Goal: Task Accomplishment & Management: Complete application form

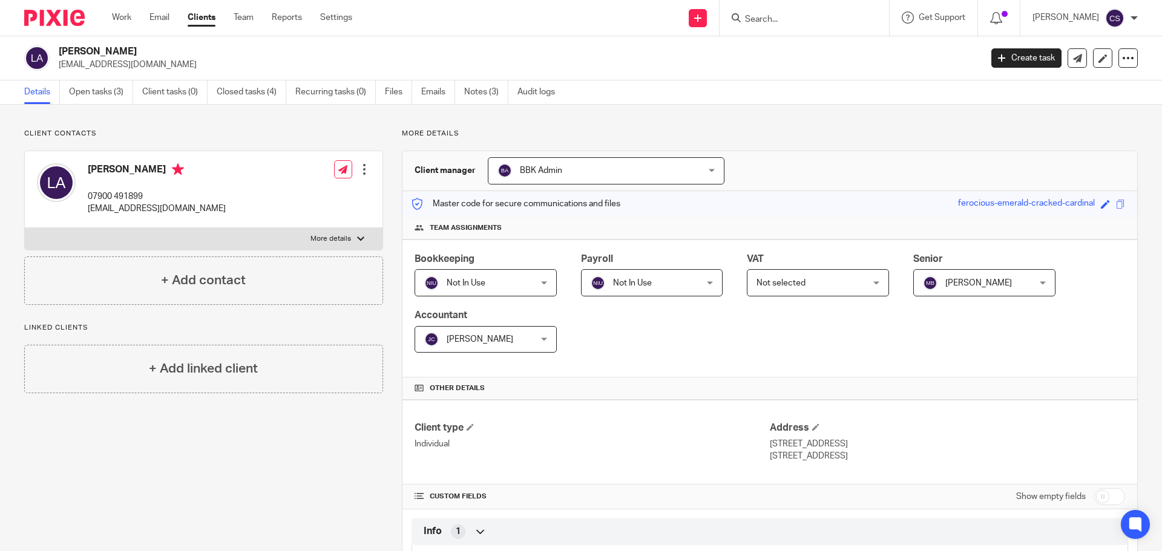
click at [763, 21] on input "Search" at bounding box center [798, 20] width 109 height 11
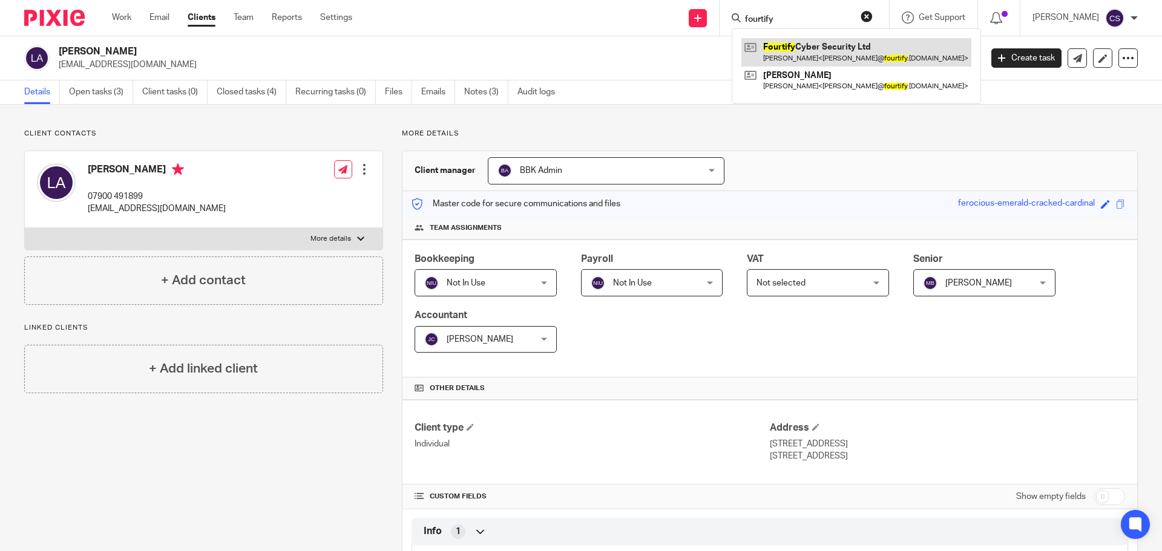
type input "fourtify"
click at [808, 47] on link at bounding box center [857, 52] width 230 height 28
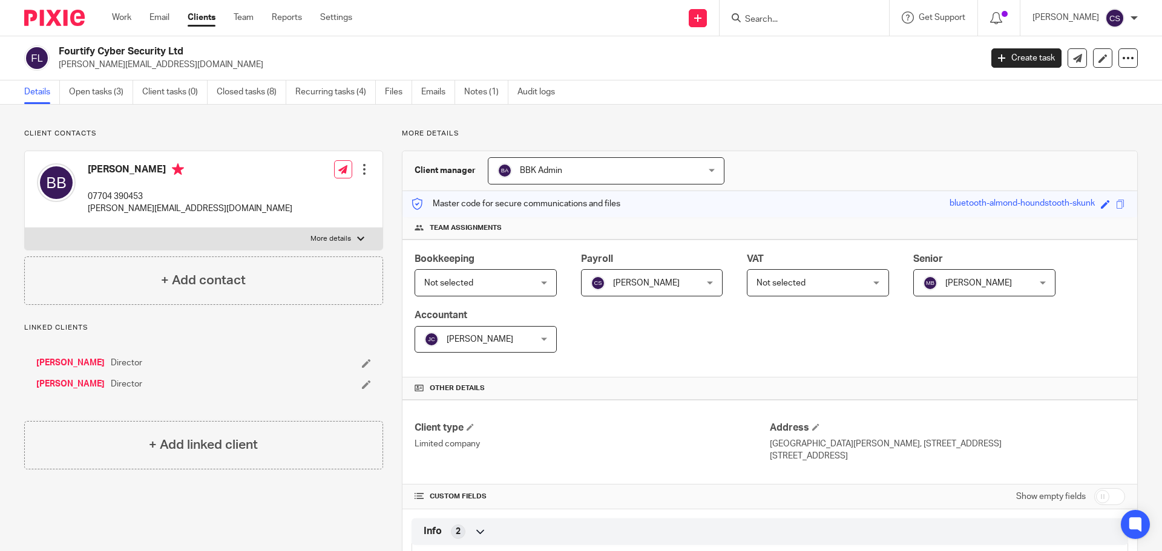
click at [74, 383] on link "[PERSON_NAME]" at bounding box center [70, 384] width 68 height 12
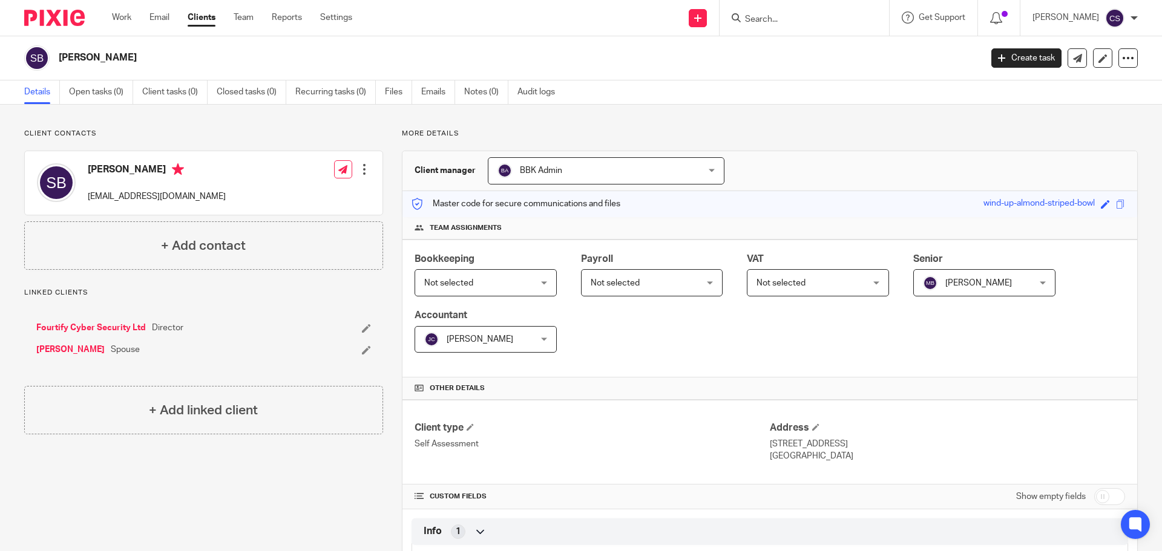
click at [787, 21] on input "Search" at bounding box center [798, 20] width 109 height 11
type input "ancilla"
click at [800, 47] on link at bounding box center [855, 52] width 227 height 28
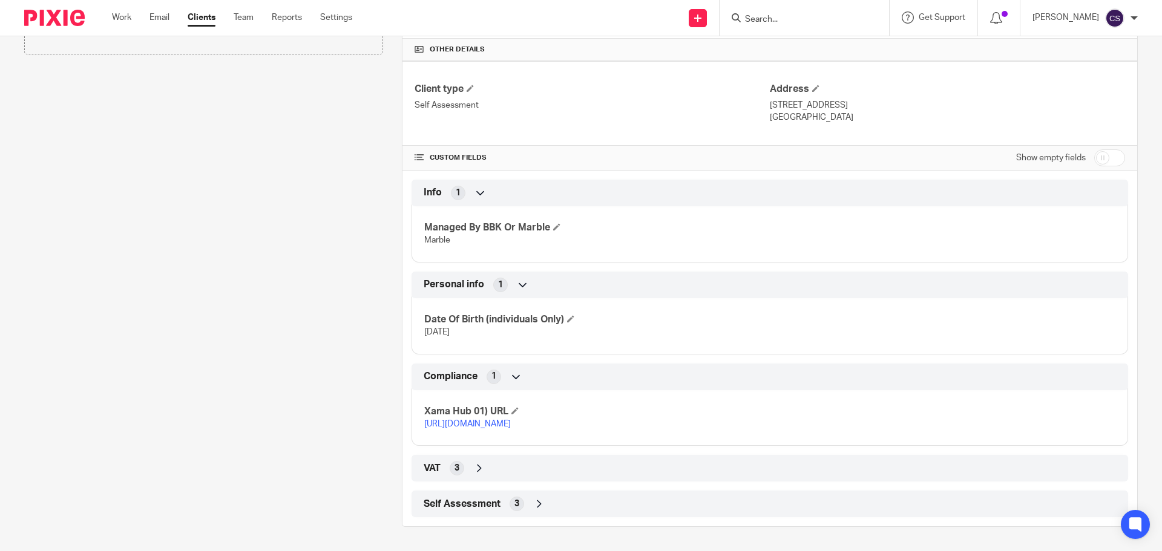
scroll to position [352, 0]
click at [511, 420] on link "https://platform.xamatech.com/portal/crm/clients/73ee8a40-71ca-11ef-a01d-db7874…" at bounding box center [467, 424] width 87 height 8
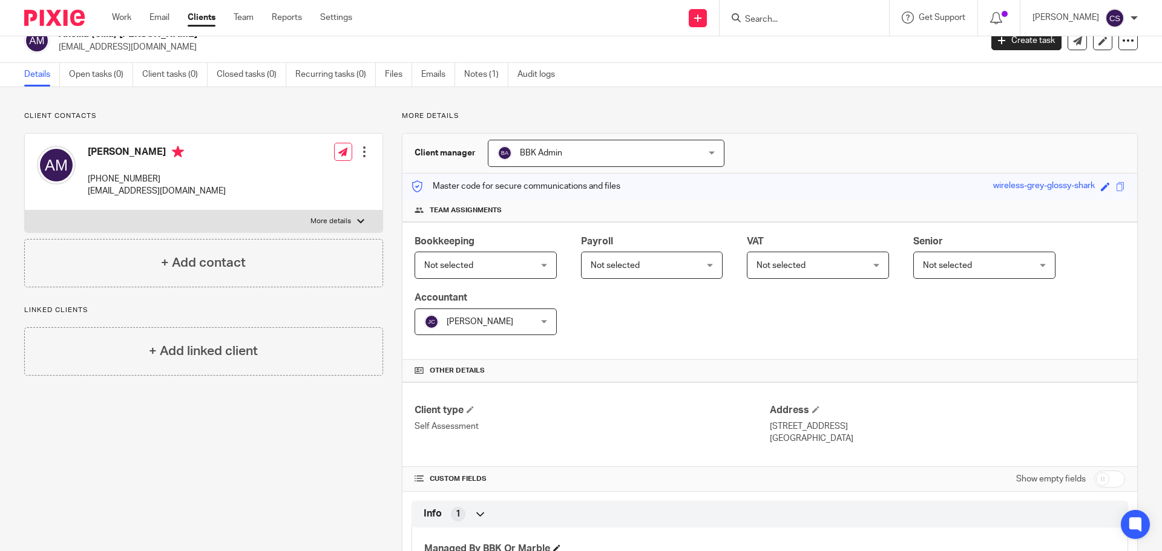
scroll to position [0, 0]
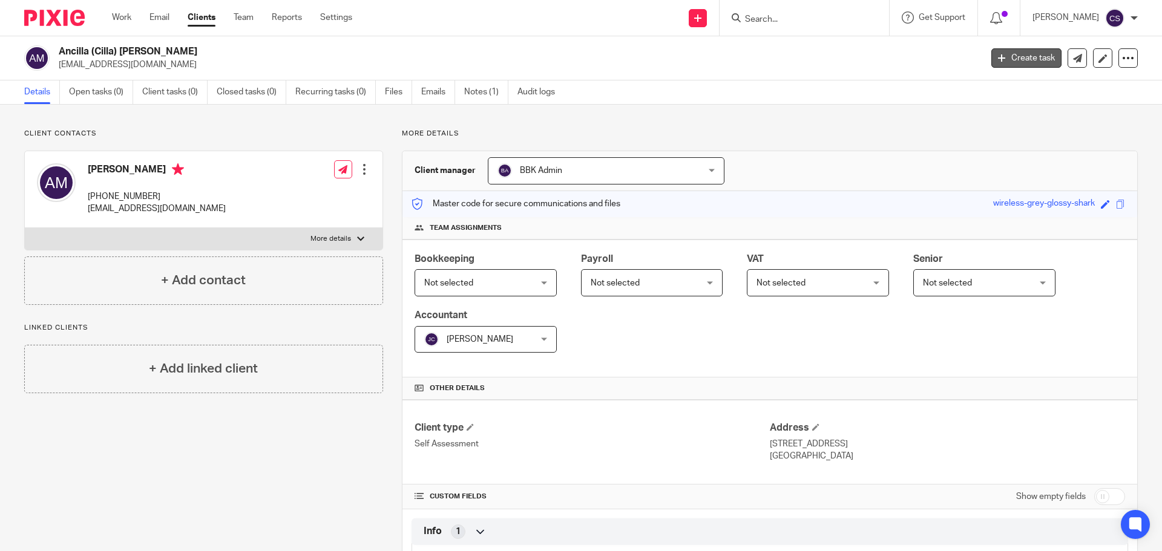
click at [1012, 56] on link "Create task" at bounding box center [1027, 57] width 70 height 19
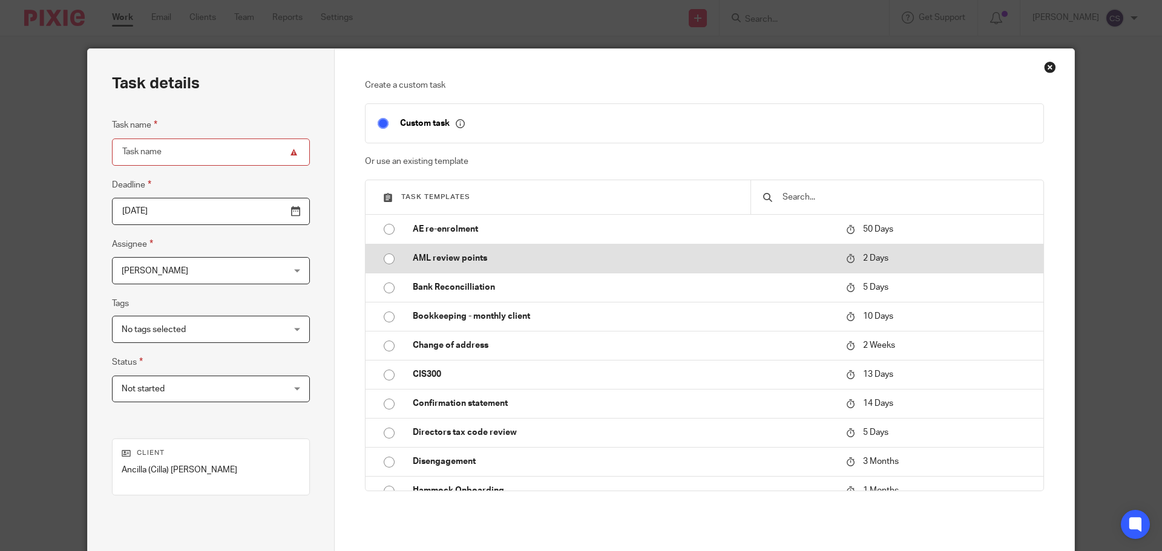
click at [421, 252] on p "AML review points" at bounding box center [623, 258] width 421 height 12
type input "[DATE]"
type input "AML review points"
checkbox input "false"
radio input "true"
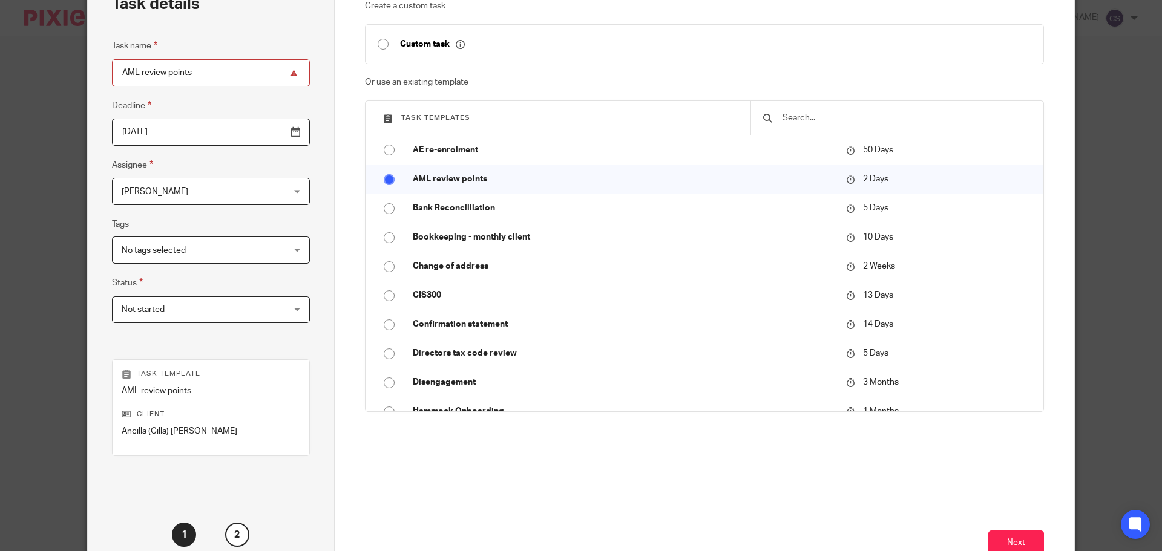
scroll to position [164, 0]
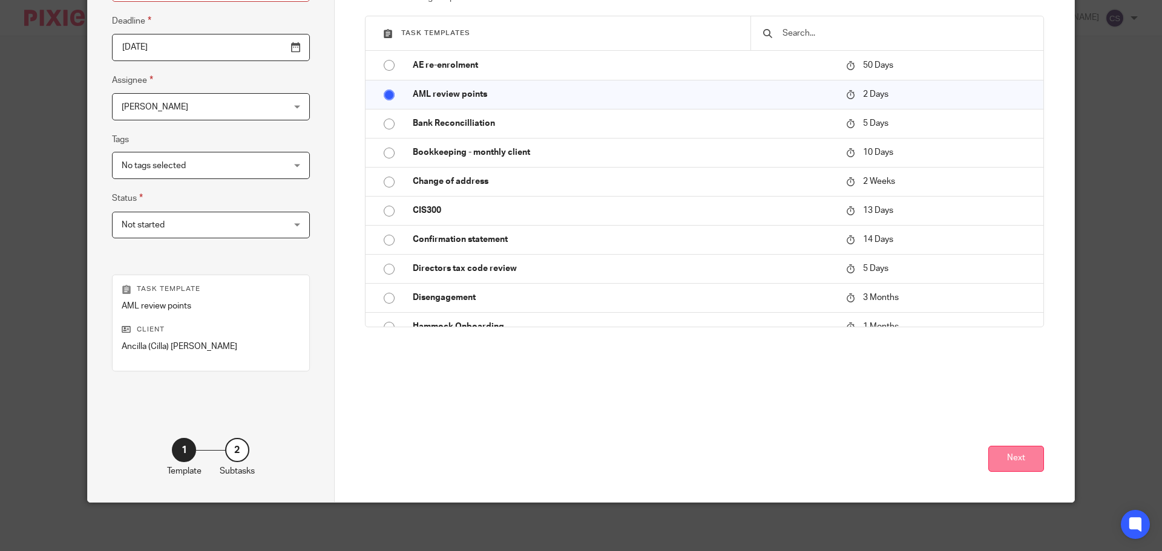
click at [1004, 459] on button "Next" at bounding box center [1017, 459] width 56 height 26
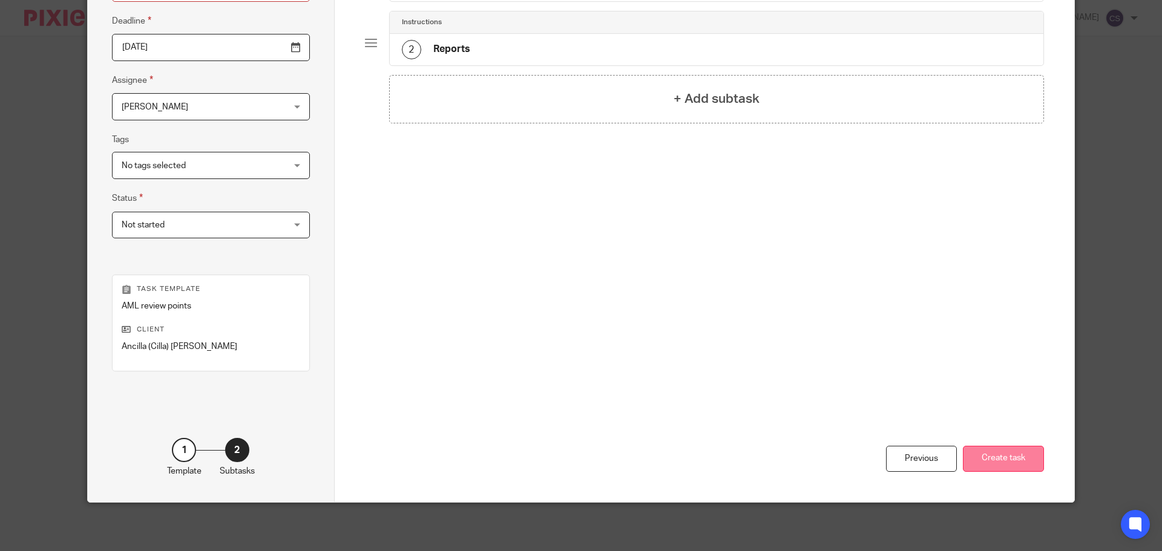
click at [999, 458] on button "Create task" at bounding box center [1003, 459] width 81 height 26
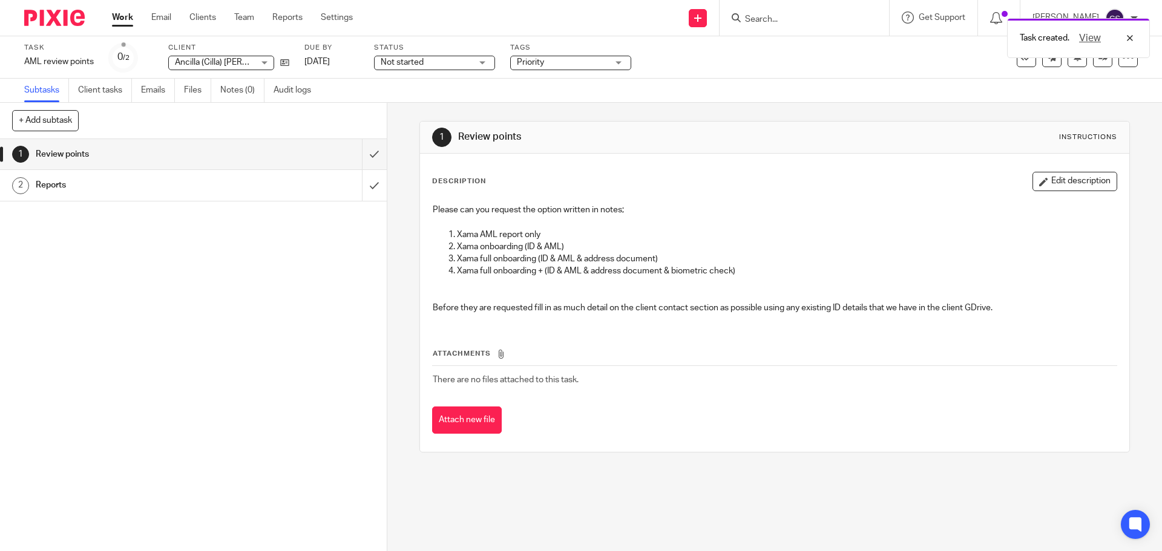
click at [416, 59] on span "Not started" at bounding box center [402, 62] width 43 height 8
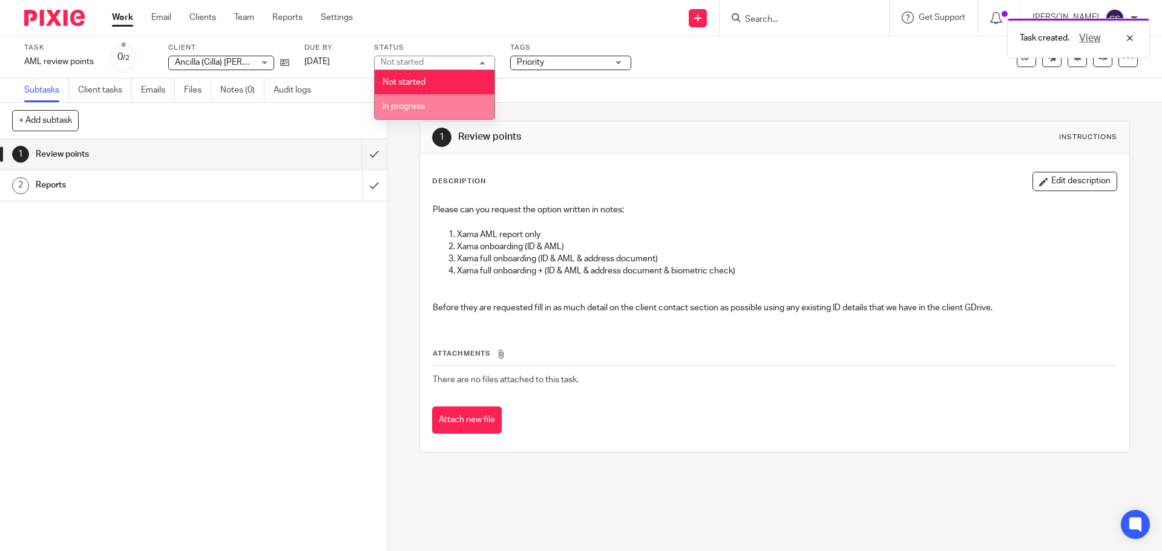
click at [400, 106] on span "In progress" at bounding box center [404, 106] width 42 height 8
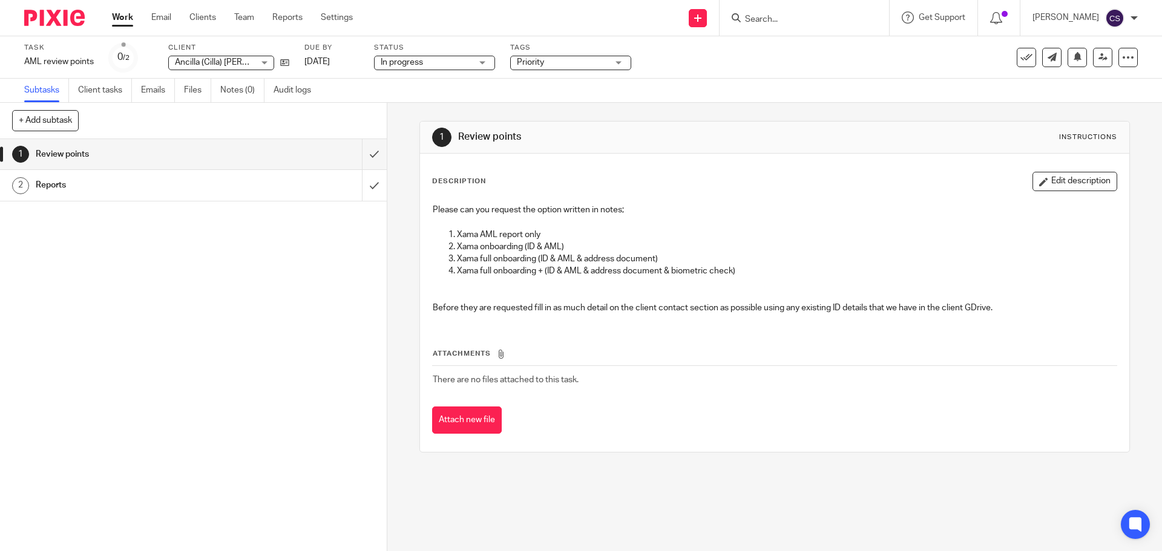
click at [782, 17] on input "Search" at bounding box center [798, 20] width 109 height 11
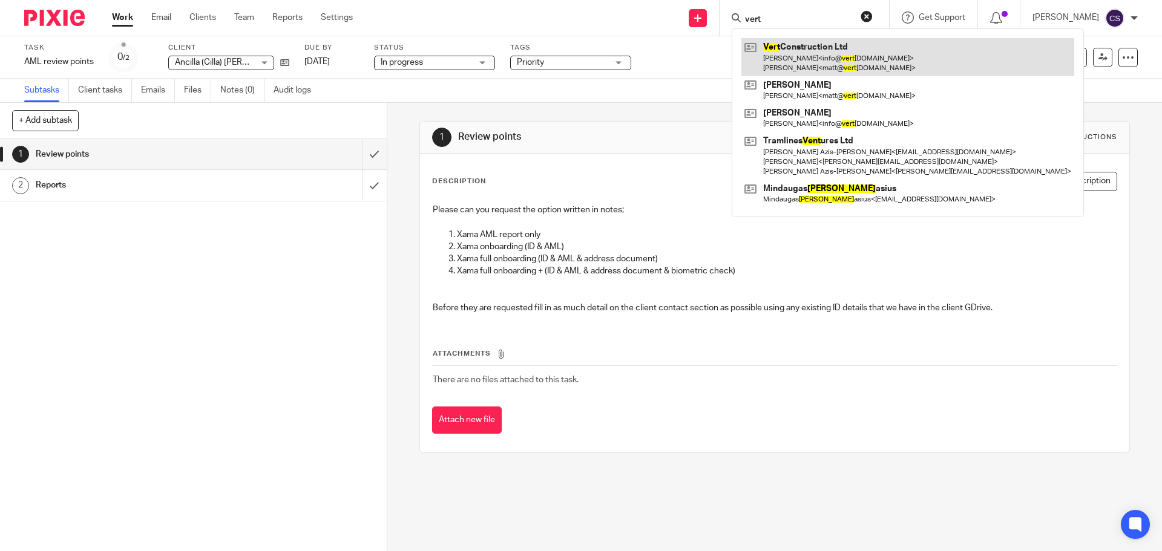
type input "vert"
click at [808, 45] on link at bounding box center [908, 57] width 333 height 38
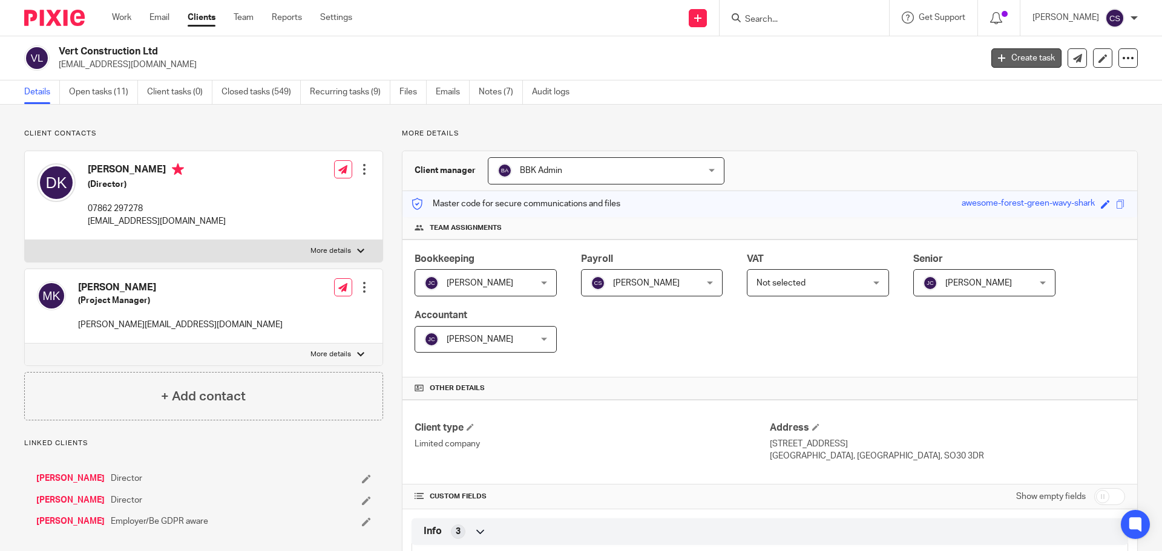
click at [1005, 62] on link "Create task" at bounding box center [1027, 57] width 70 height 19
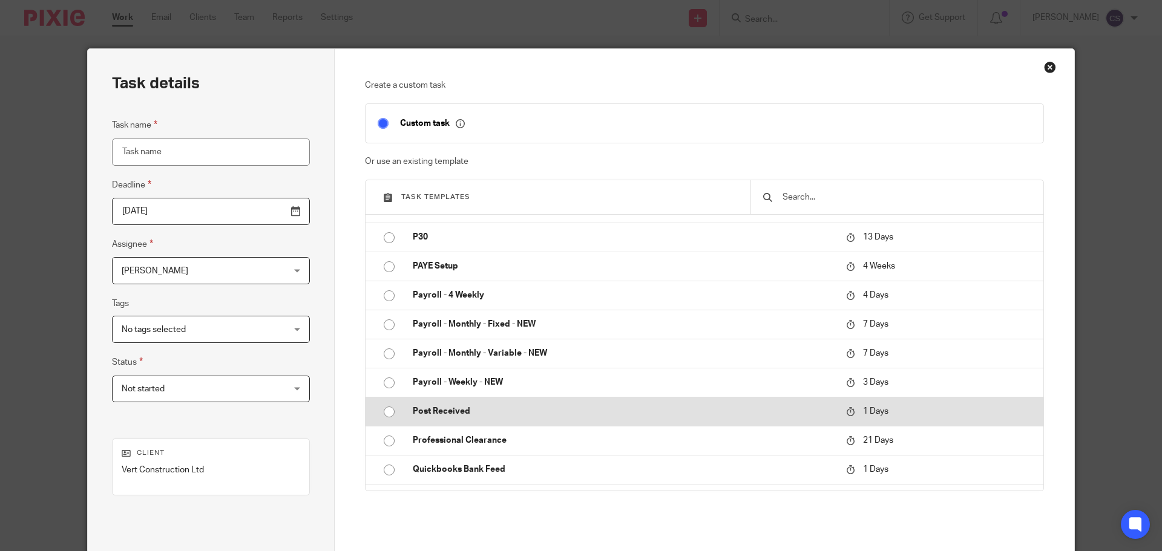
scroll to position [484, 0]
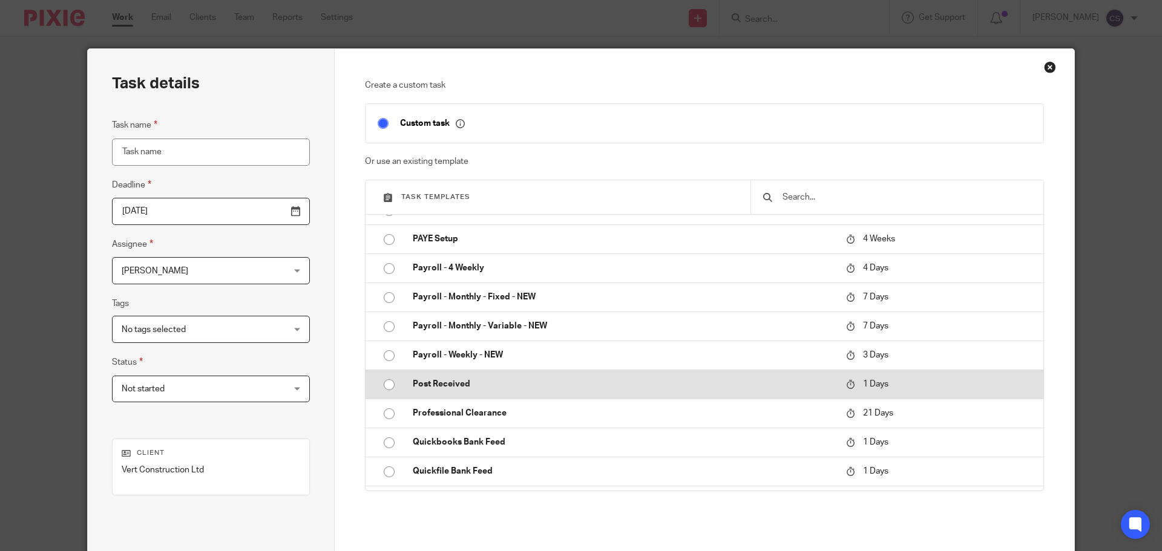
click at [383, 388] on input "radio" at bounding box center [389, 385] width 23 height 23
type input "2025-08-16"
type input "Post Received"
checkbox input "false"
radio input "false"
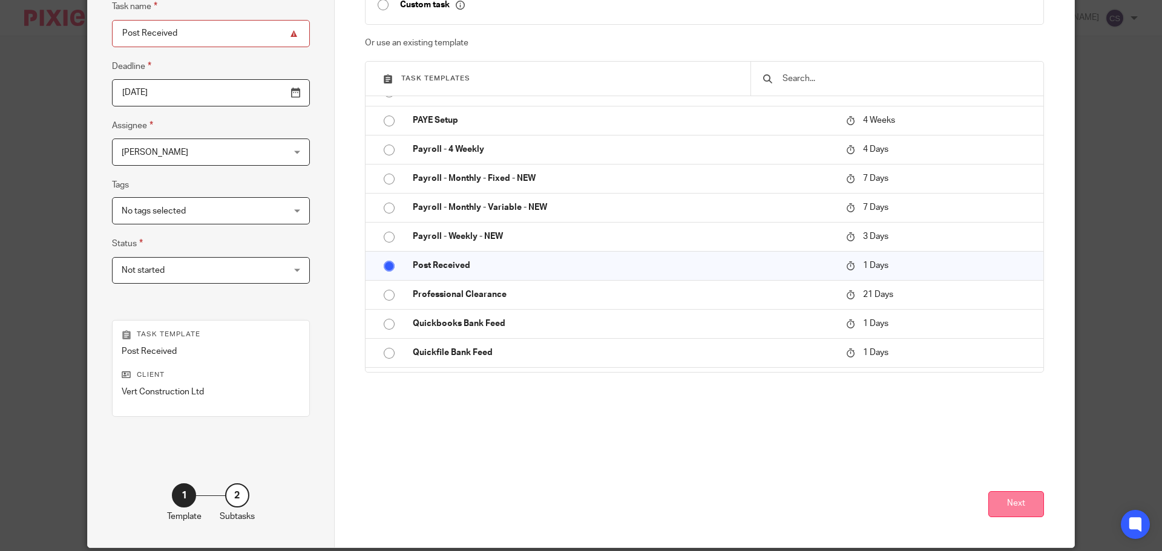
scroll to position [121, 0]
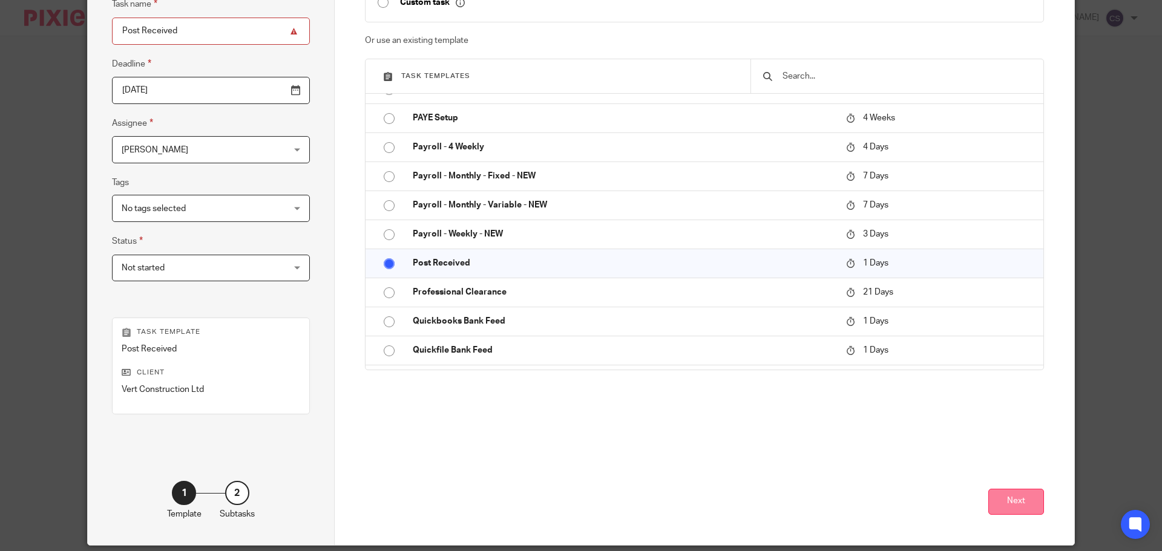
click at [1018, 493] on button "Next" at bounding box center [1017, 502] width 56 height 26
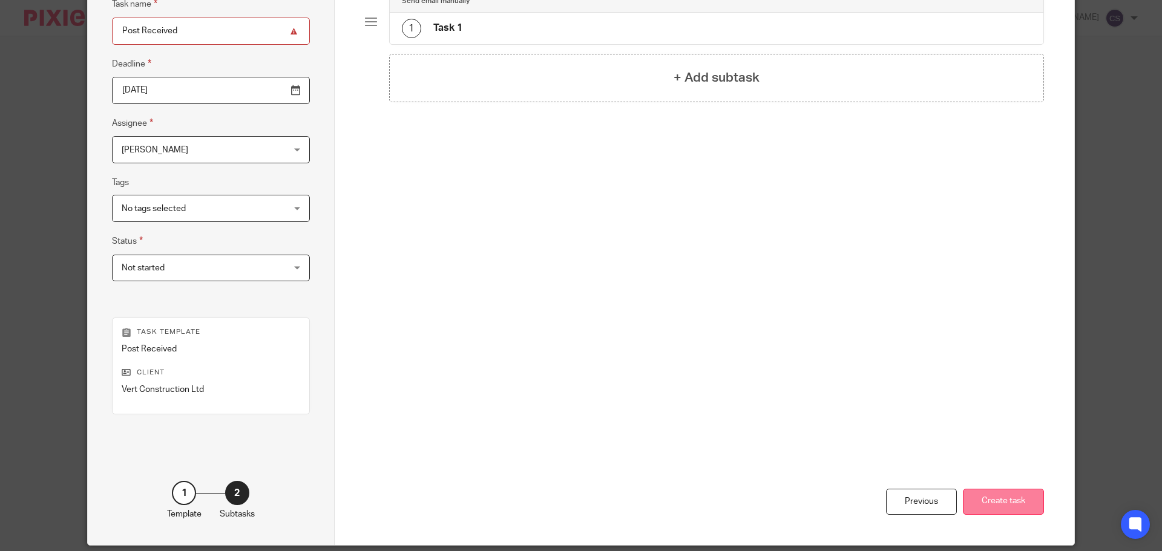
click at [999, 498] on button "Create task" at bounding box center [1003, 502] width 81 height 26
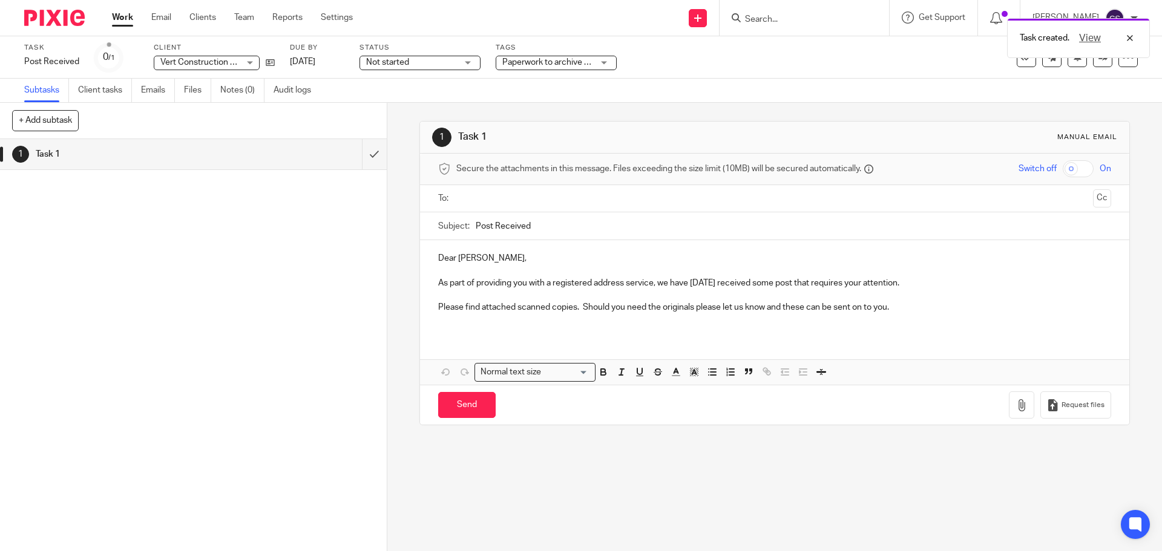
click at [507, 197] on input "text" at bounding box center [774, 199] width 627 height 14
click at [1016, 411] on icon "button" at bounding box center [1022, 408] width 12 height 12
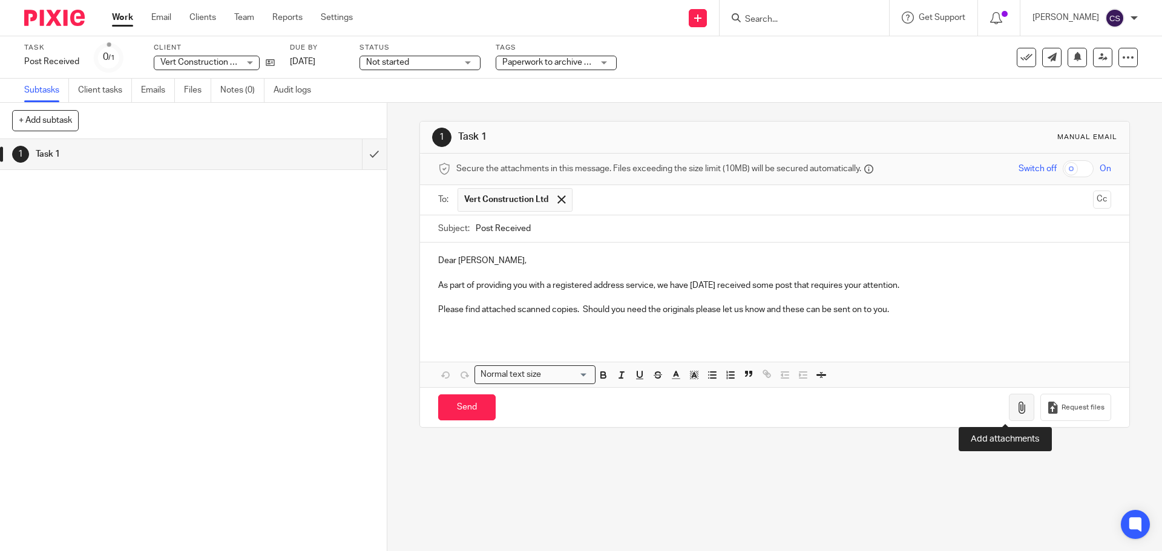
click at [1016, 403] on icon "button" at bounding box center [1022, 408] width 12 height 12
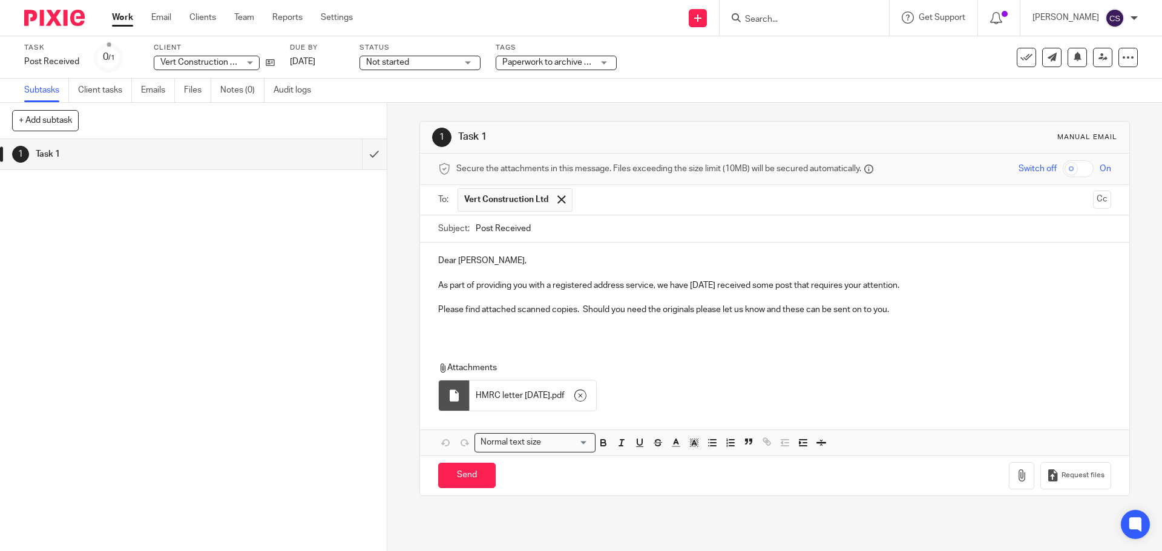
click at [893, 285] on p "As part of providing you with a registered address service, we have today recei…" at bounding box center [774, 286] width 673 height 12
click at [949, 285] on p "As part of providing you with a registered address service, we have today recei…" at bounding box center [774, 286] width 673 height 12
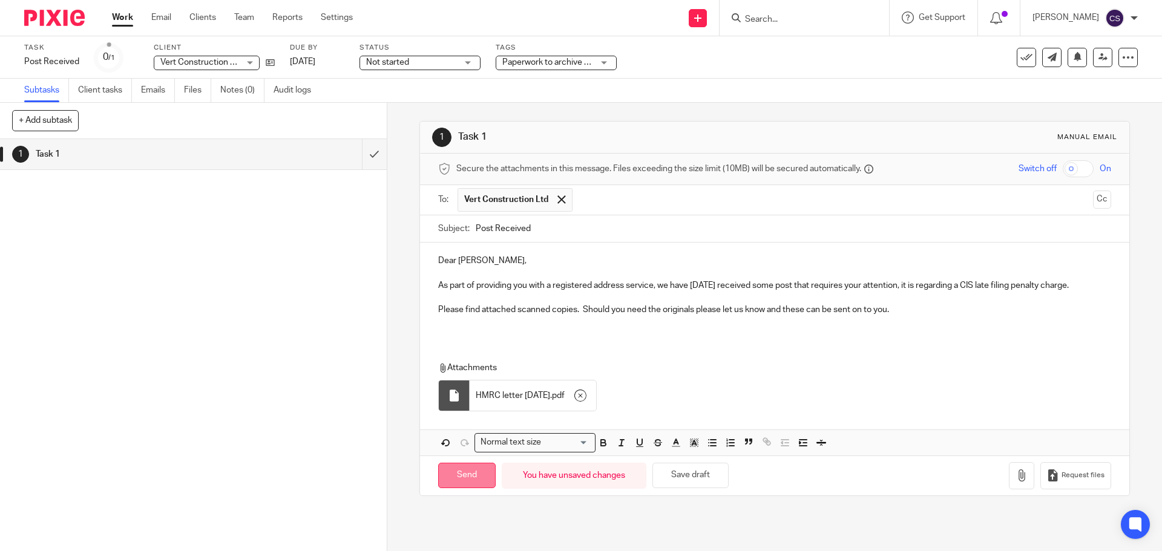
click at [471, 471] on input "Send" at bounding box center [467, 476] width 58 height 26
type input "Sent"
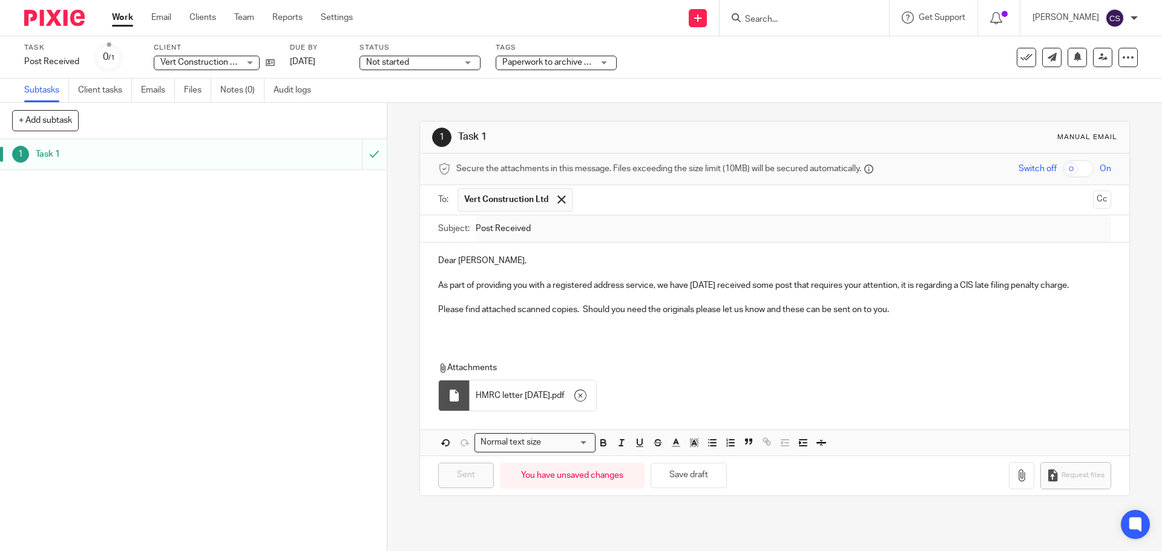
click at [775, 15] on input "Search" at bounding box center [798, 20] width 109 height 11
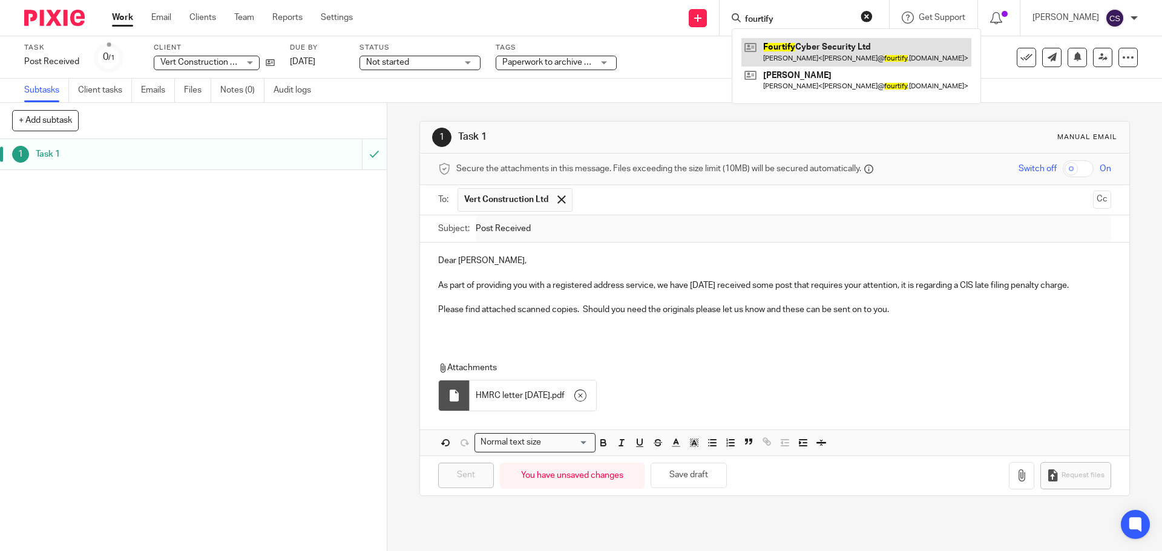
type input "fourtify"
click at [799, 45] on link at bounding box center [857, 52] width 230 height 28
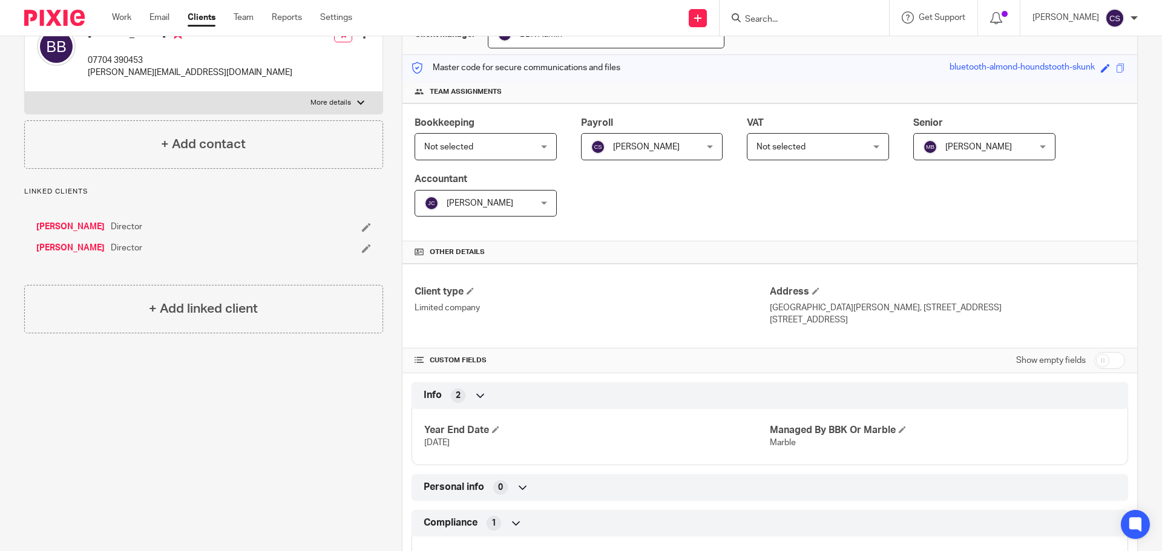
scroll to position [242, 0]
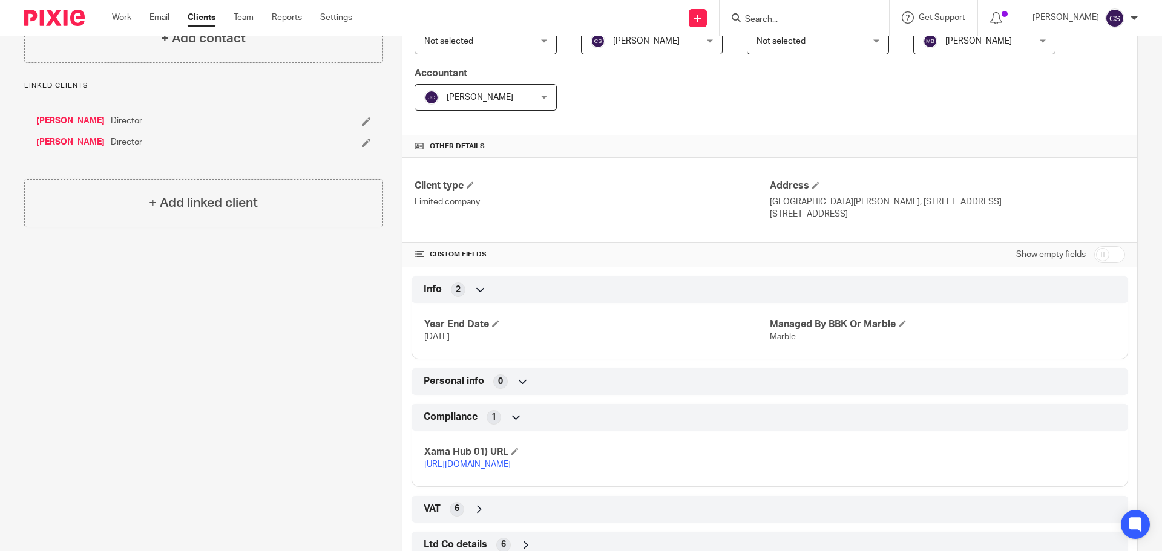
click at [511, 463] on link "[URL][DOMAIN_NAME]" at bounding box center [467, 465] width 87 height 8
click at [785, 18] on input "Search" at bounding box center [798, 20] width 109 height 11
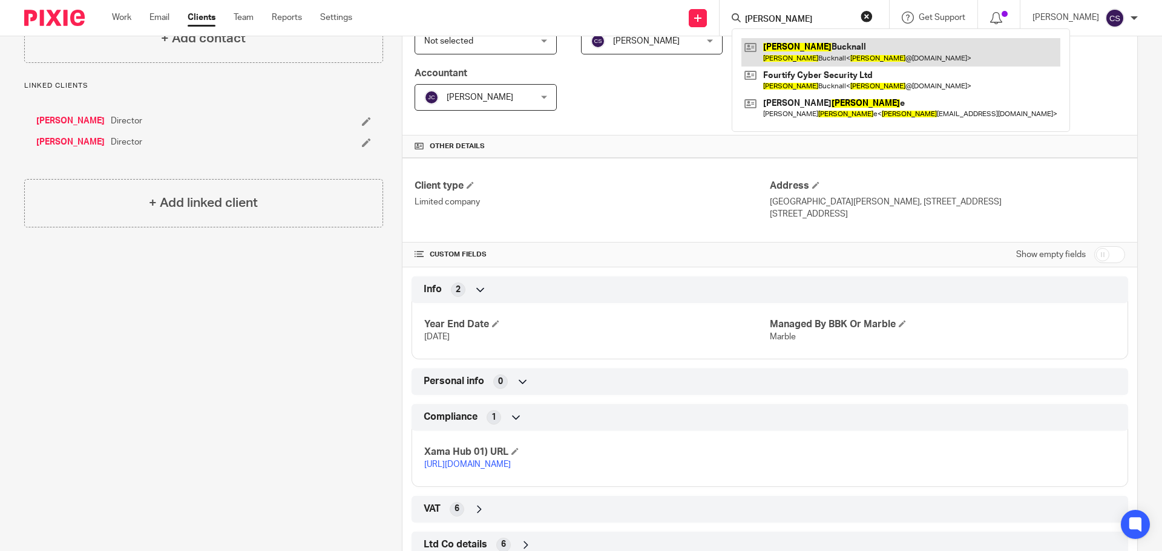
type input "[PERSON_NAME]"
click at [800, 49] on link at bounding box center [901, 52] width 319 height 28
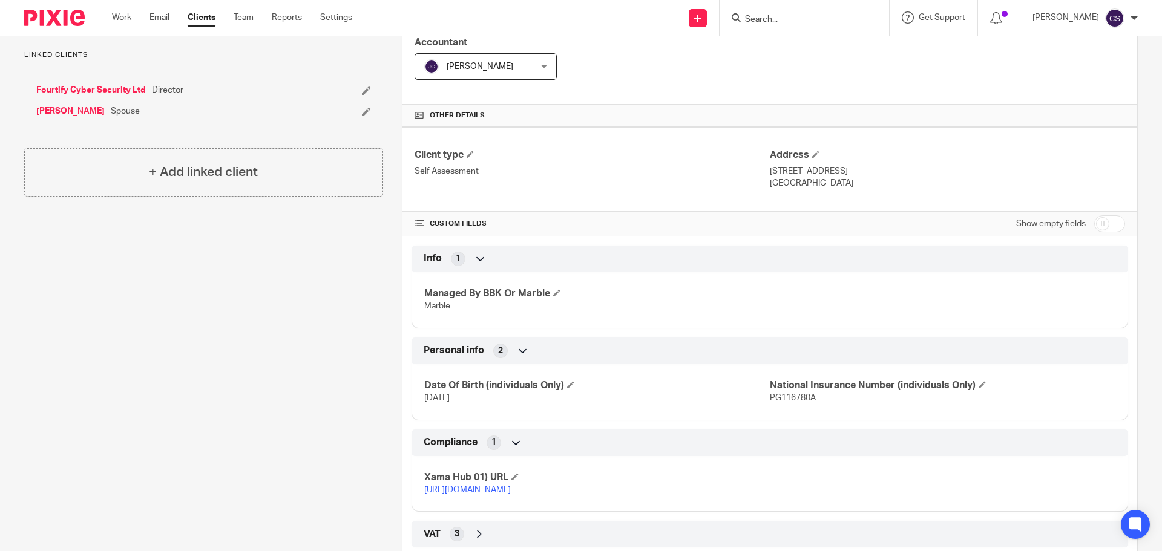
scroll to position [352, 0]
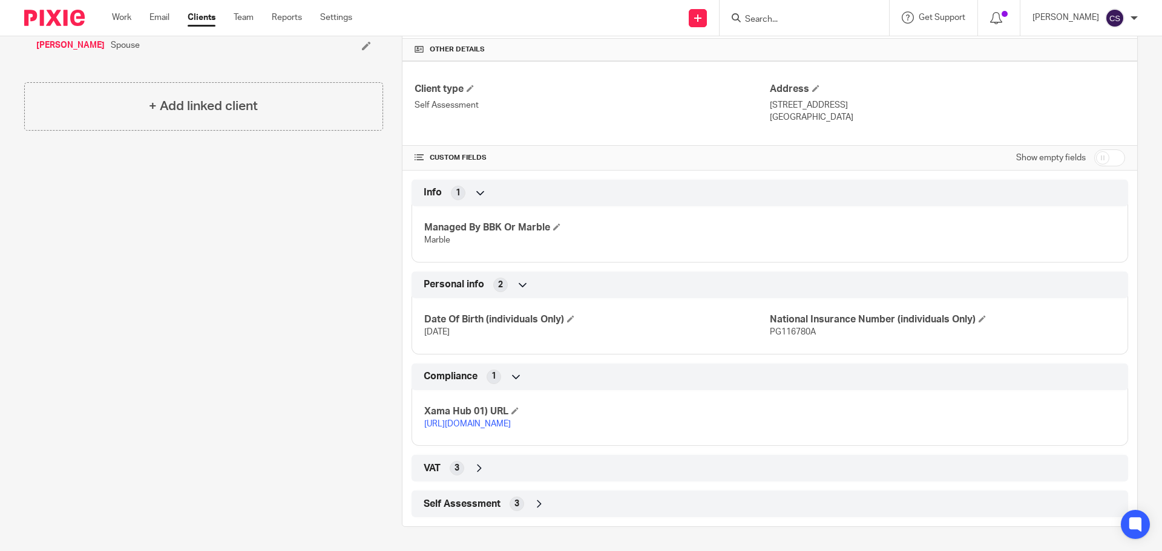
click at [511, 420] on link "https://platform.xamatech.com/portal/crm/clients/ebaa20e0-6aa8-11ef-a01d-db7874…" at bounding box center [467, 424] width 87 height 8
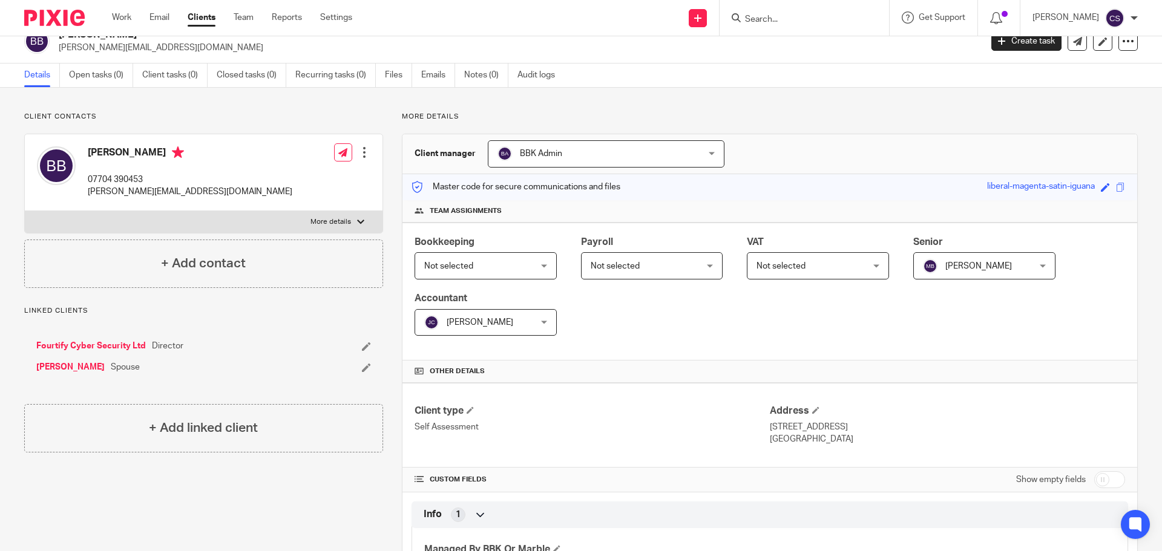
scroll to position [0, 0]
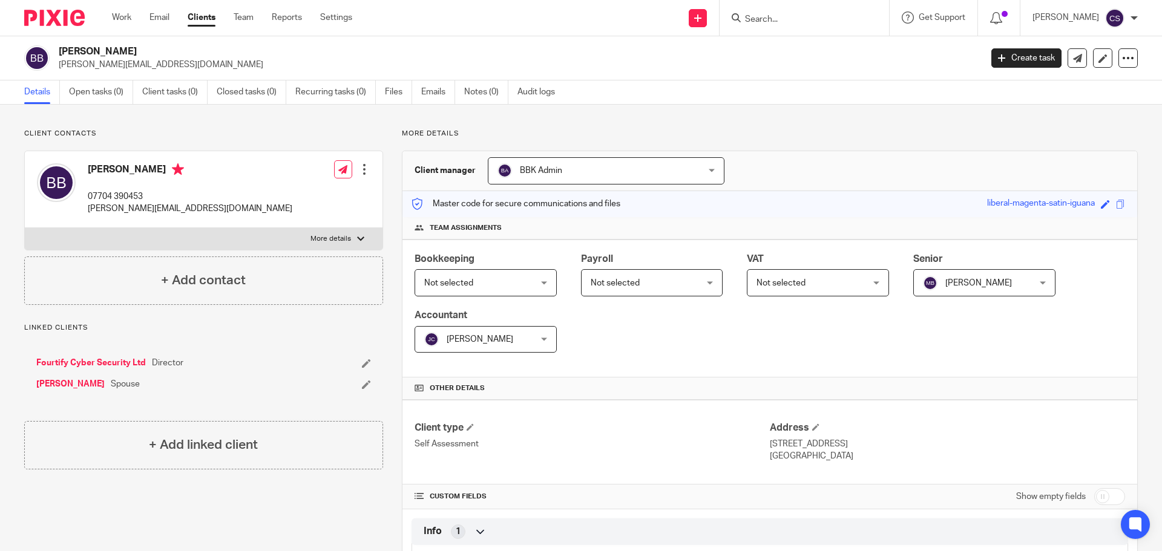
click at [80, 384] on link "Scarlett Bucknall" at bounding box center [70, 384] width 68 height 12
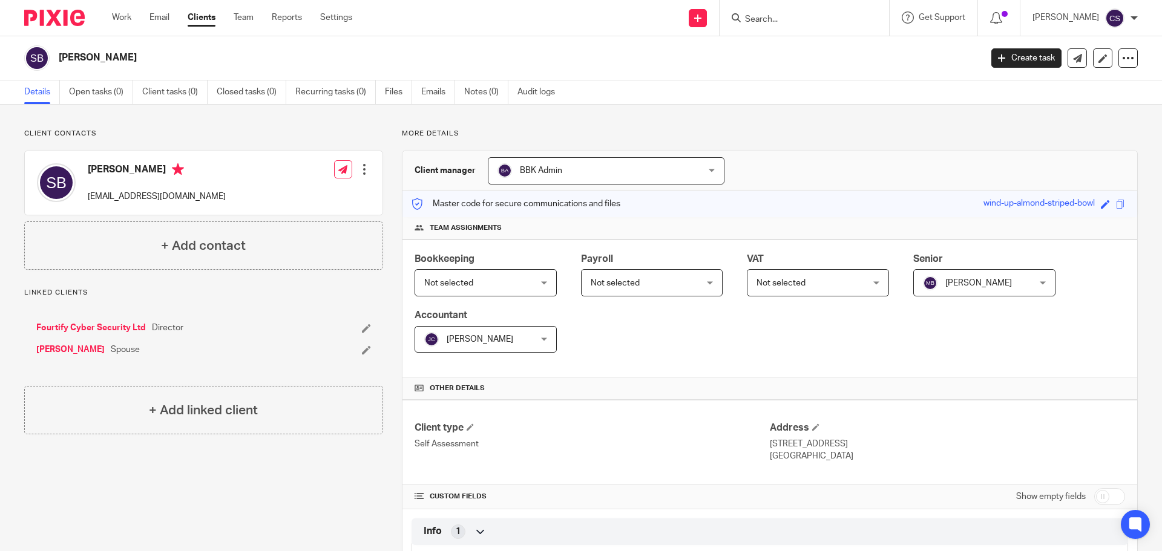
click at [79, 324] on link "Fourtify Cyber Security Ltd" at bounding box center [91, 328] width 110 height 12
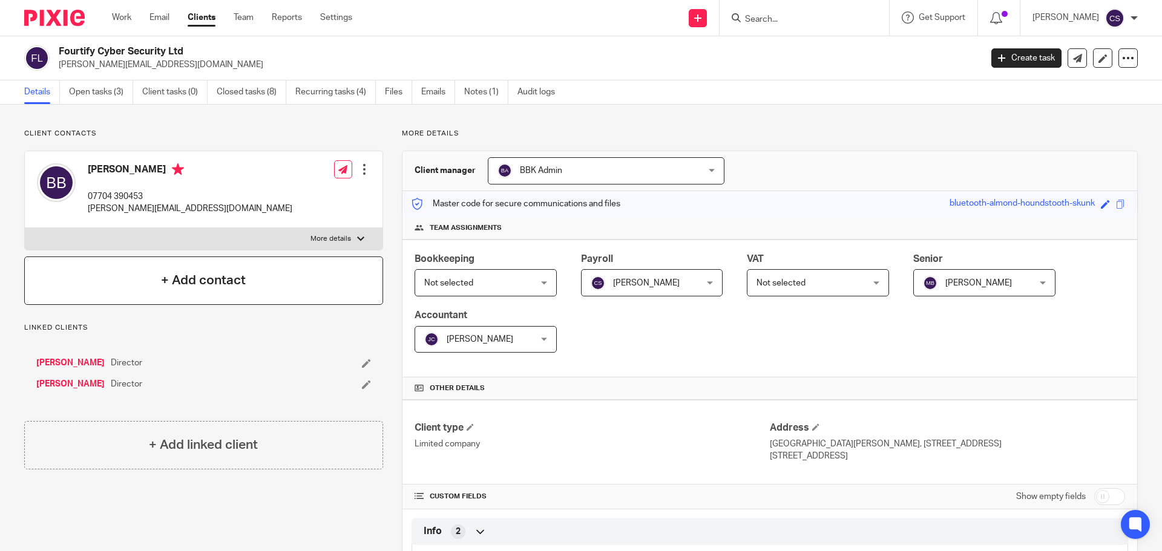
click at [193, 280] on h4 "+ Add contact" at bounding box center [203, 280] width 85 height 19
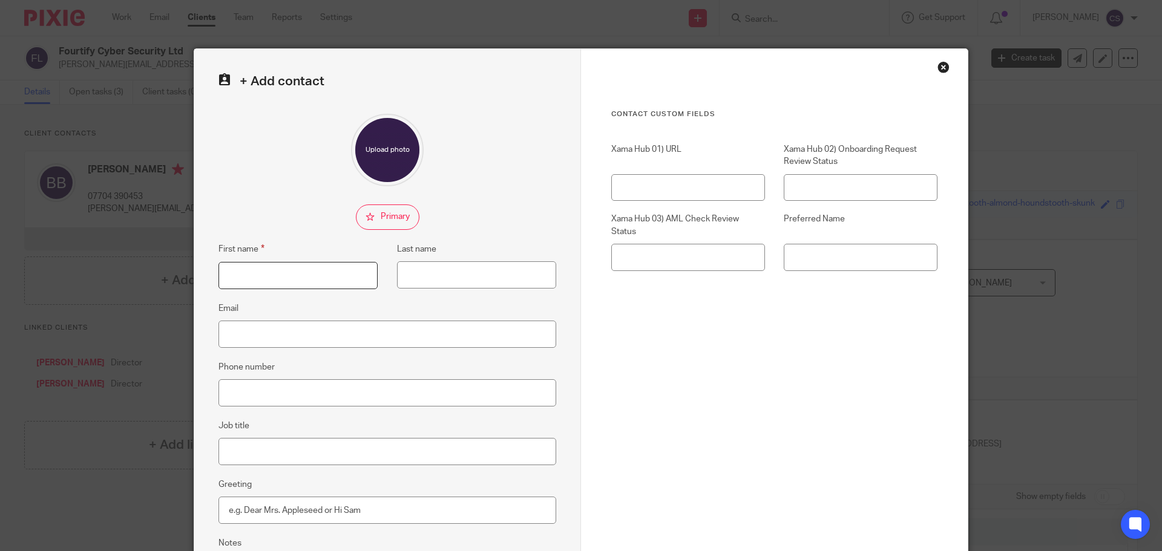
click at [249, 281] on input "First name" at bounding box center [298, 275] width 159 height 27
type input "Scarlett"
type input "Bucknall"
type input "[EMAIL_ADDRESS][DOMAIN_NAME]"
click at [811, 260] on input "Preferred Name" at bounding box center [861, 257] width 154 height 27
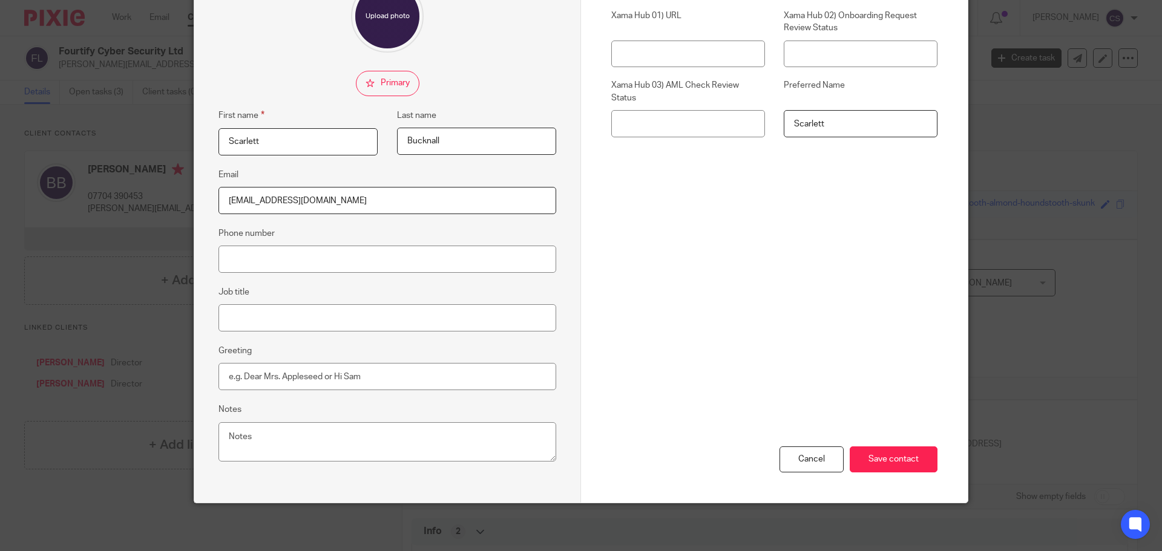
scroll to position [134, 0]
type input "Scarlett"
click at [886, 461] on input "Save contact" at bounding box center [894, 459] width 88 height 26
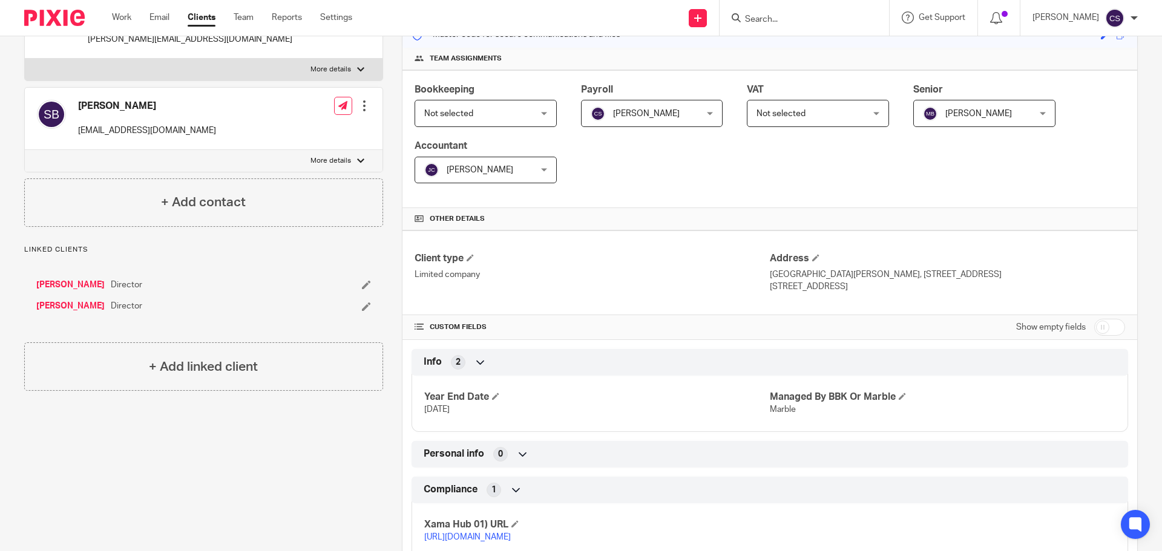
scroll to position [242, 0]
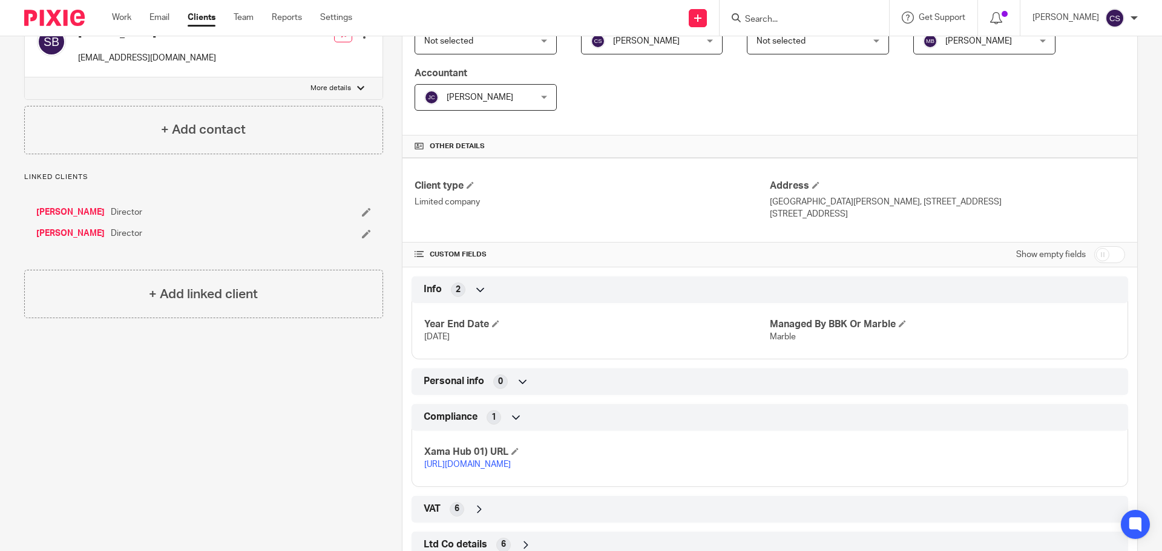
click at [501, 467] on link "https://platform.xamatech.com/portal/crm/clients/0318a9e0-6aa9-11ef-a01d-db7874…" at bounding box center [467, 465] width 87 height 8
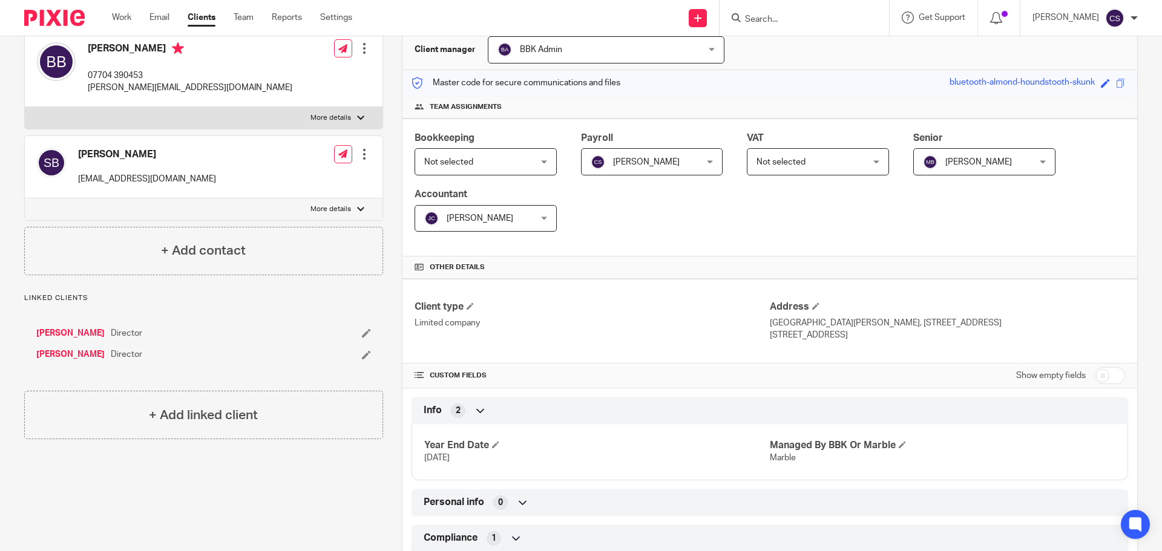
scroll to position [182, 0]
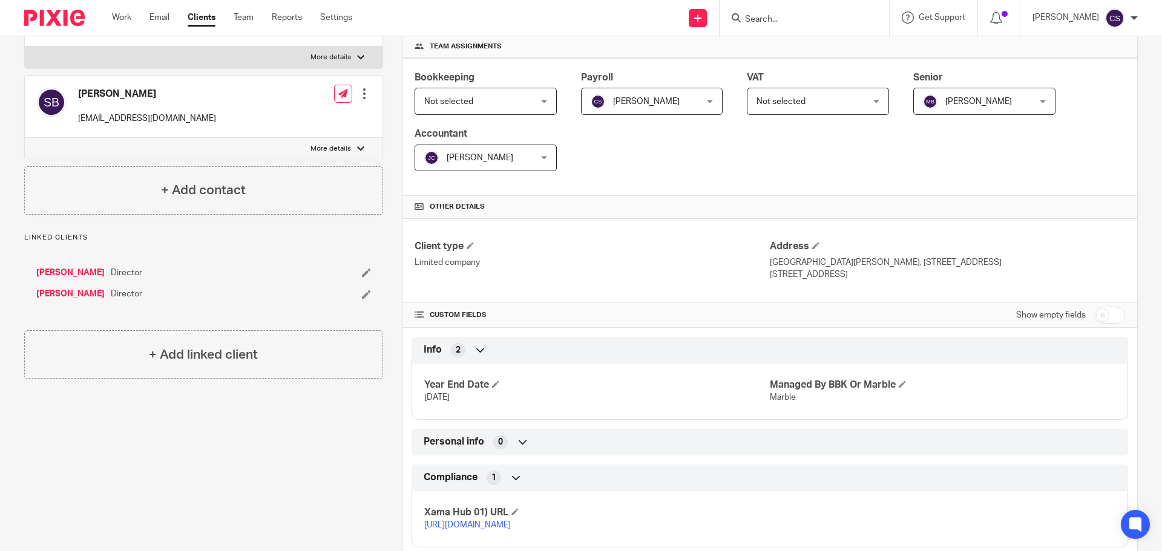
click at [73, 271] on link "[PERSON_NAME]" at bounding box center [70, 273] width 68 height 12
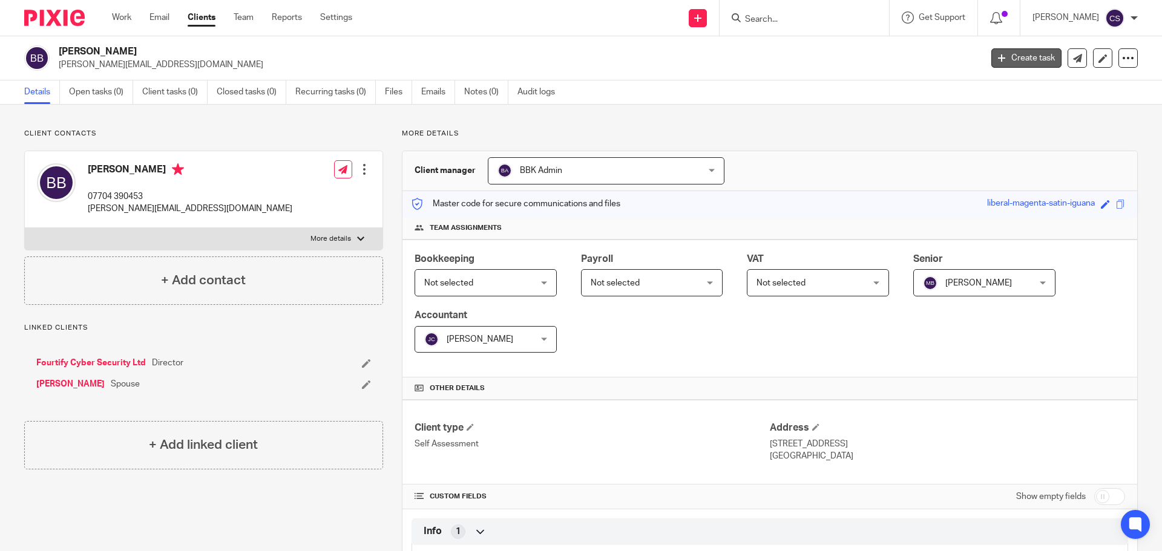
click at [1009, 61] on link "Create task" at bounding box center [1027, 57] width 70 height 19
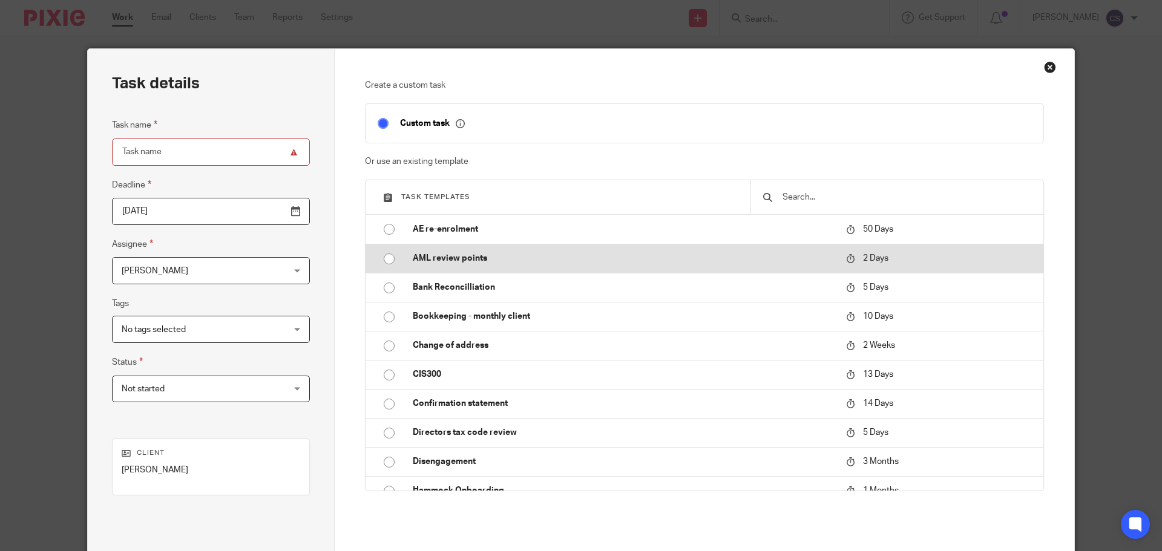
click at [434, 257] on p "AML review points" at bounding box center [623, 258] width 421 height 12
type input "[DATE]"
type input "AML review points"
checkbox input "false"
radio input "true"
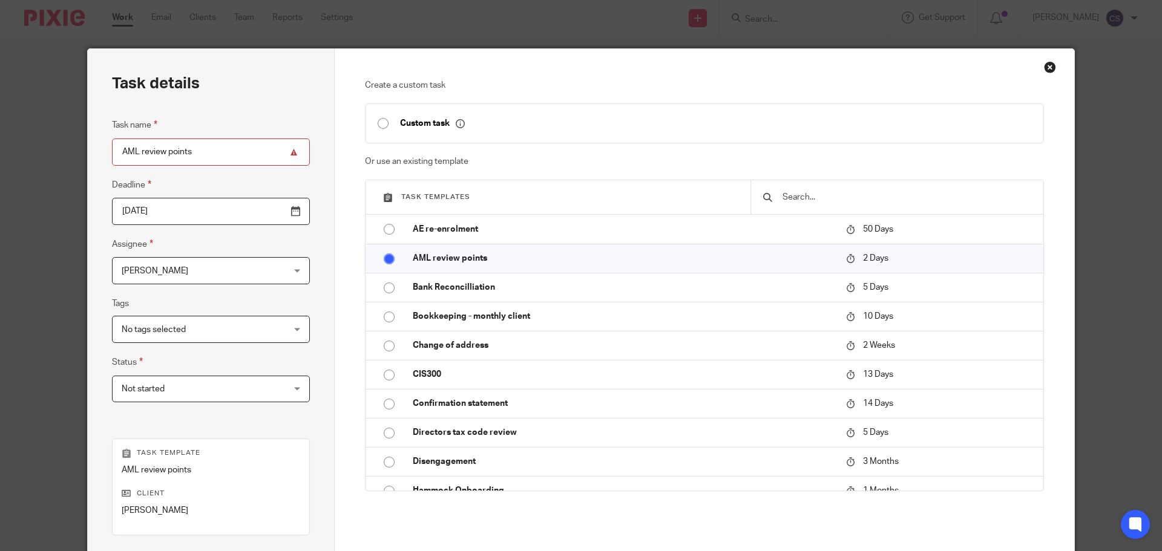
scroll to position [121, 0]
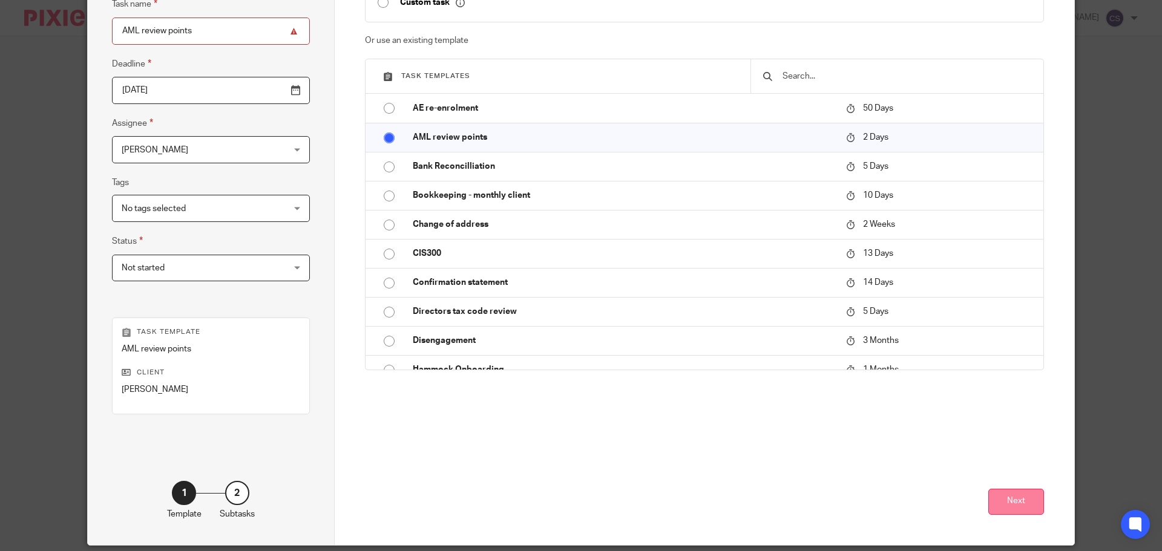
click at [999, 499] on button "Next" at bounding box center [1017, 502] width 56 height 26
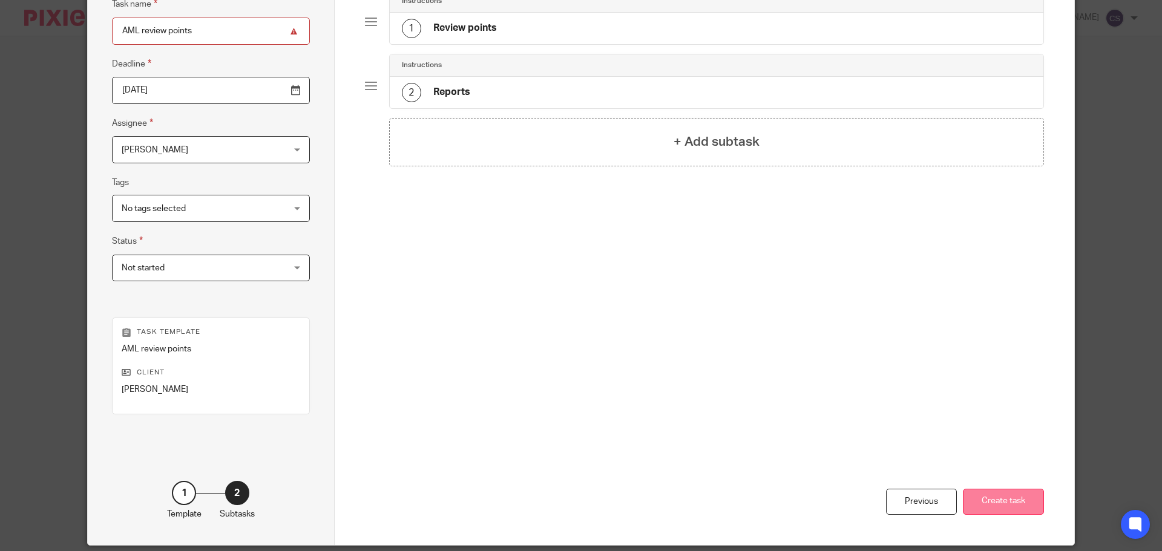
click at [990, 490] on button "Create task" at bounding box center [1003, 502] width 81 height 26
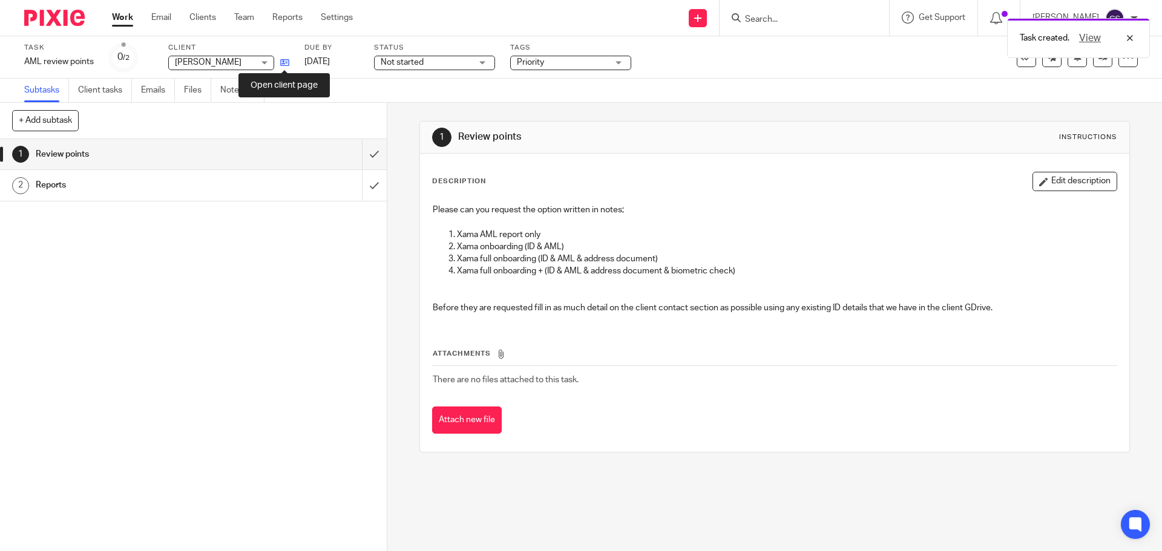
click at [285, 61] on icon at bounding box center [284, 62] width 9 height 9
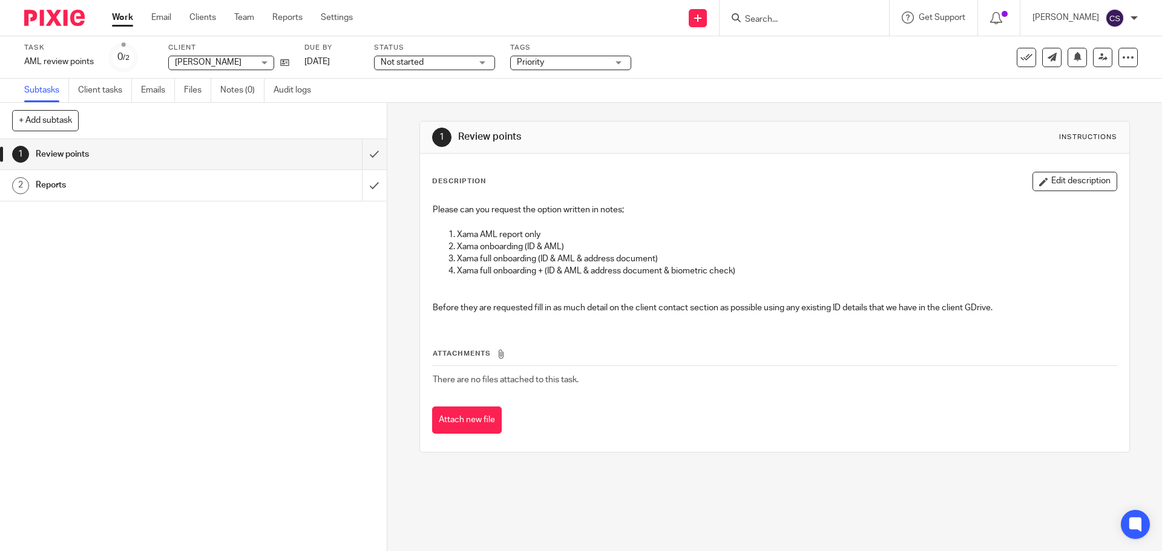
click at [775, 16] on input "Search" at bounding box center [798, 20] width 109 height 11
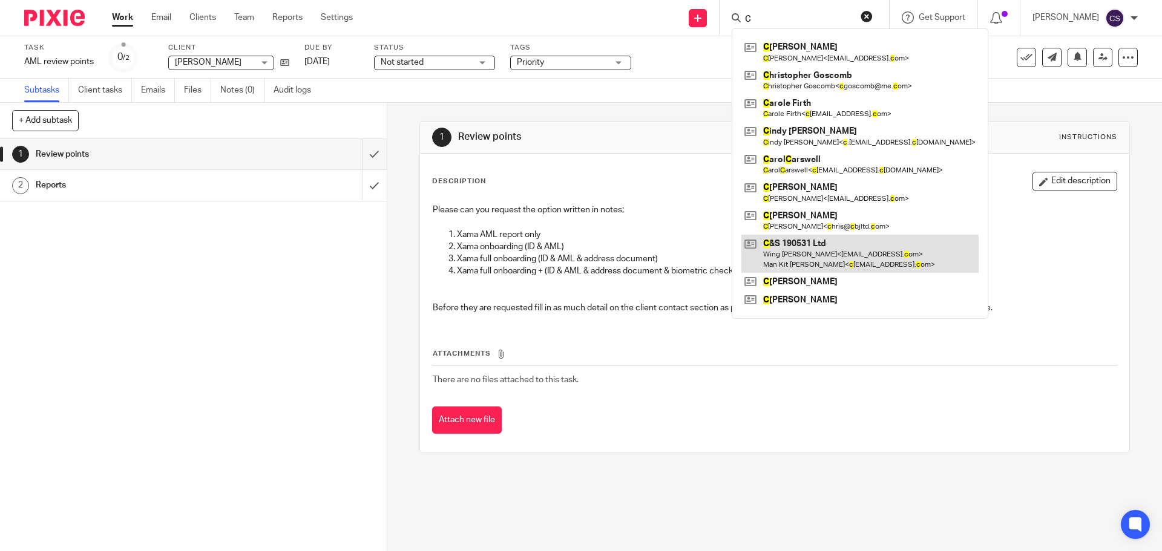
type input "C"
click at [812, 242] on link at bounding box center [860, 254] width 237 height 38
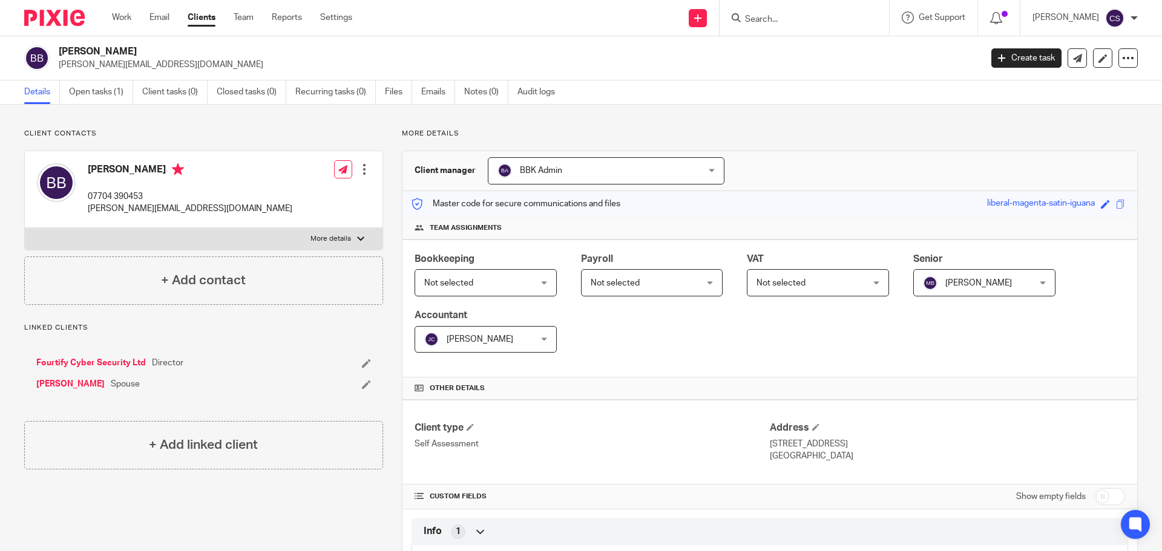
click at [71, 384] on link "[PERSON_NAME]" at bounding box center [70, 384] width 68 height 12
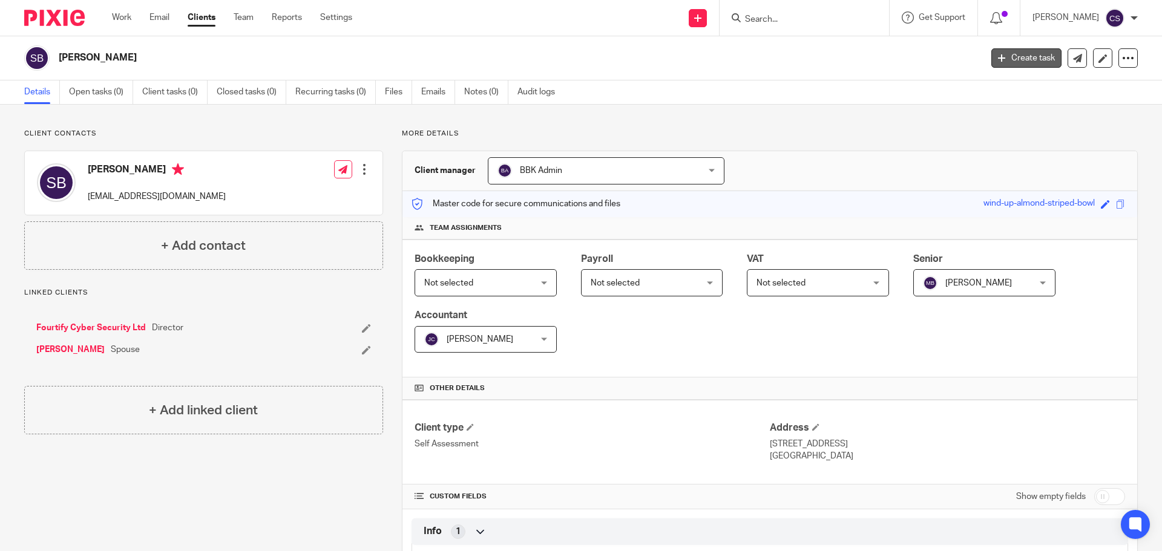
click at [1019, 56] on link "Create task" at bounding box center [1027, 57] width 70 height 19
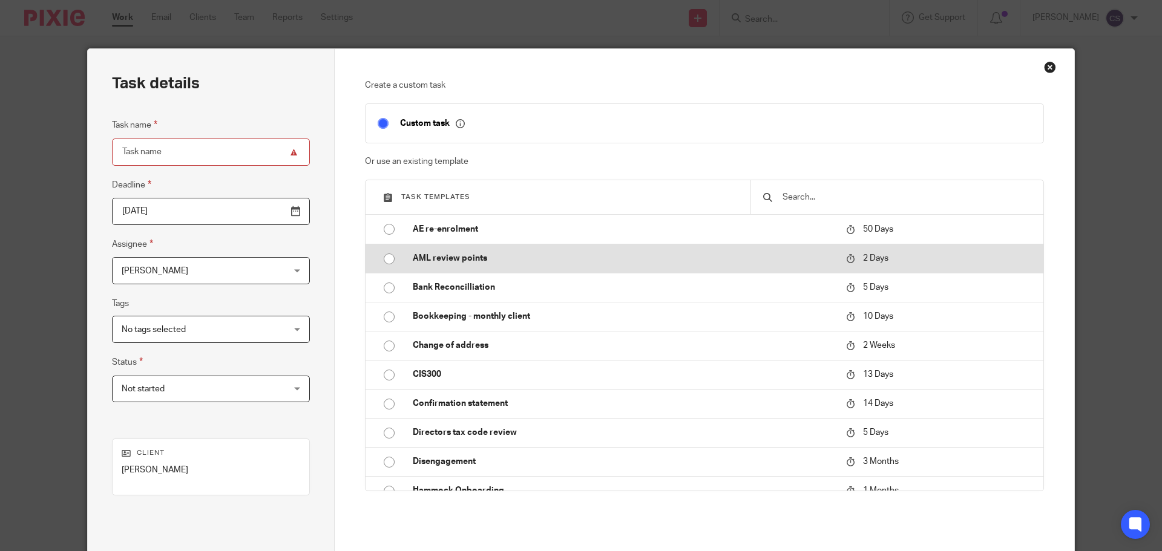
click at [444, 258] on p "AML review points" at bounding box center [623, 258] width 421 height 12
type input "2025-08-17"
type input "AML review points"
checkbox input "false"
radio input "true"
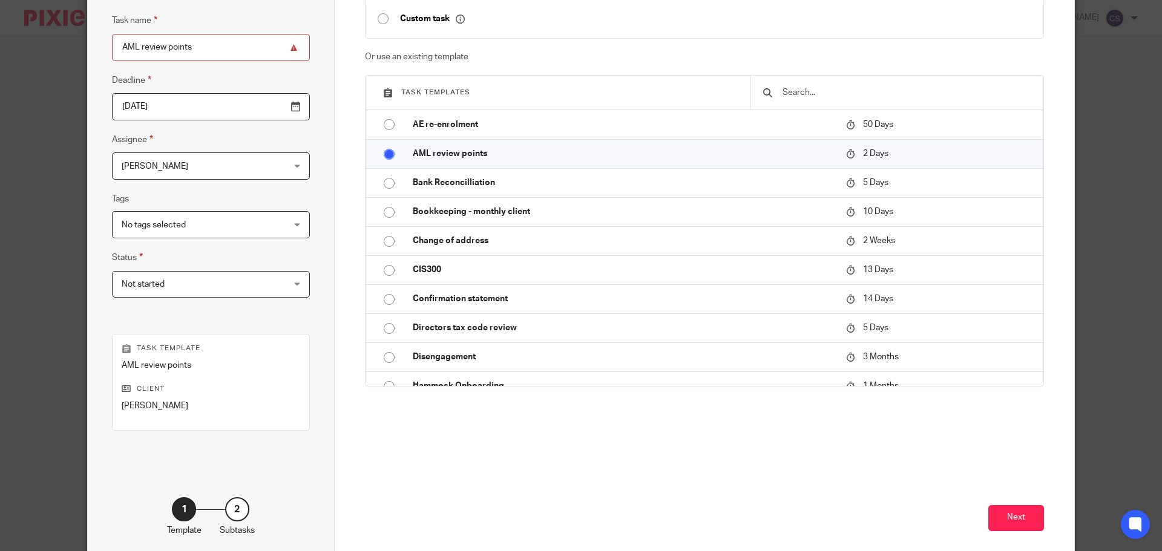
scroll to position [164, 0]
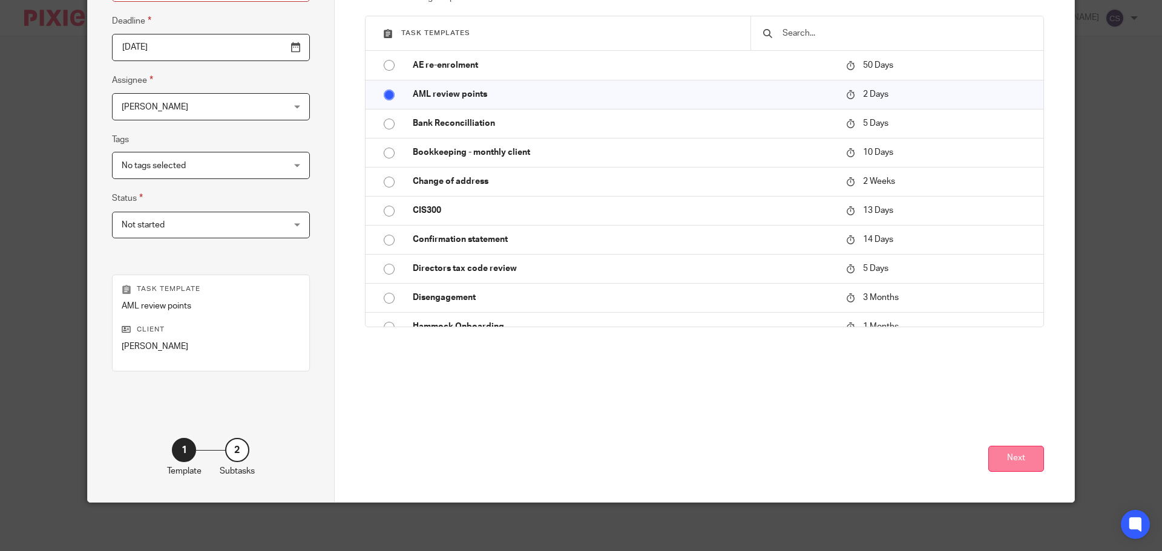
click at [1004, 462] on button "Next" at bounding box center [1017, 459] width 56 height 26
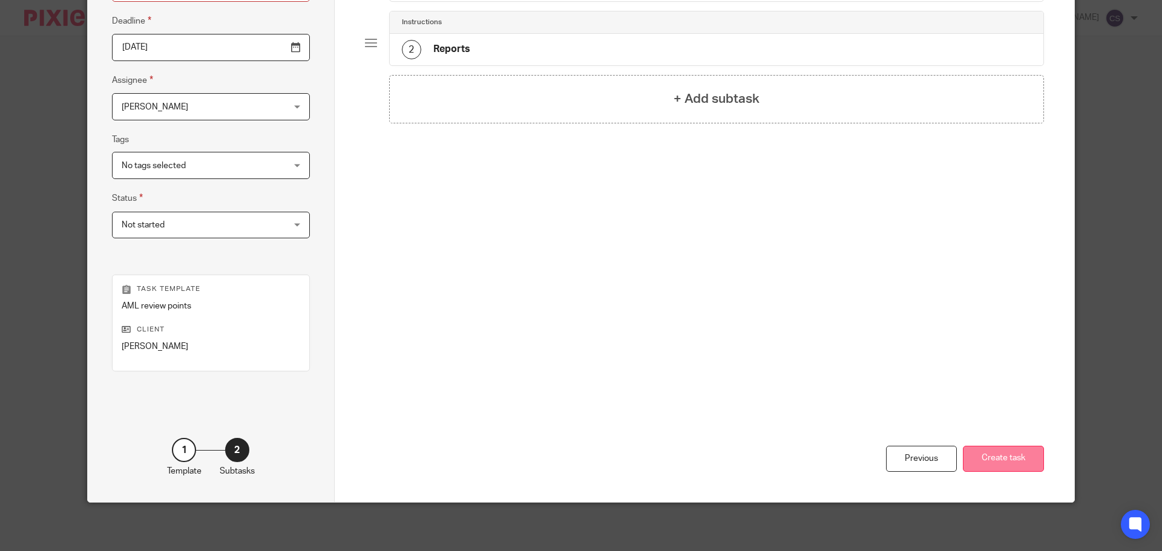
click at [1003, 462] on button "Create task" at bounding box center [1003, 459] width 81 height 26
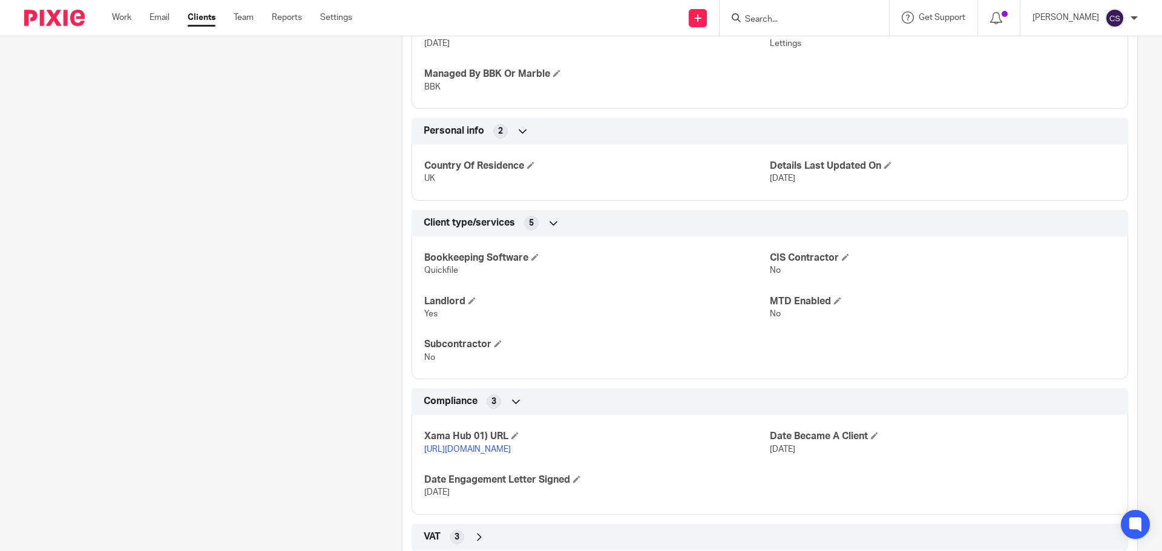
scroll to position [605, 0]
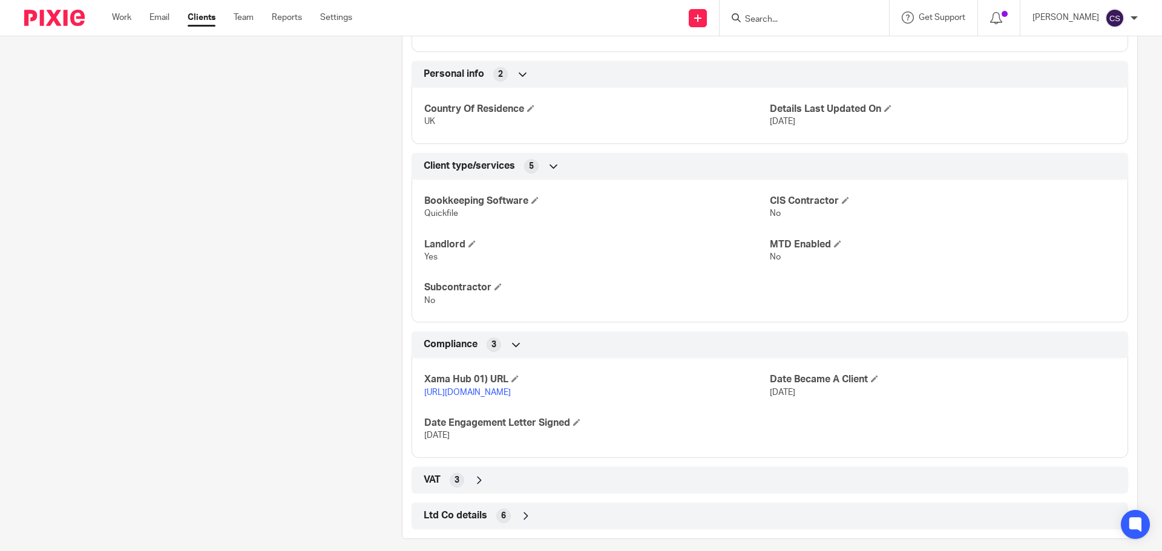
click at [511, 392] on link "[URL][DOMAIN_NAME]" at bounding box center [467, 393] width 87 height 8
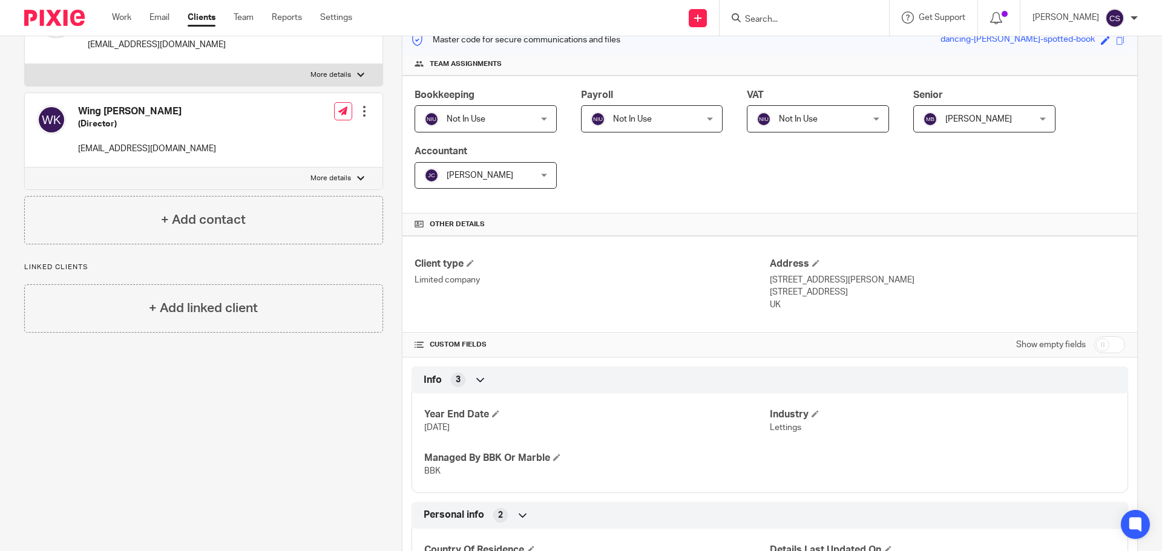
scroll to position [0, 0]
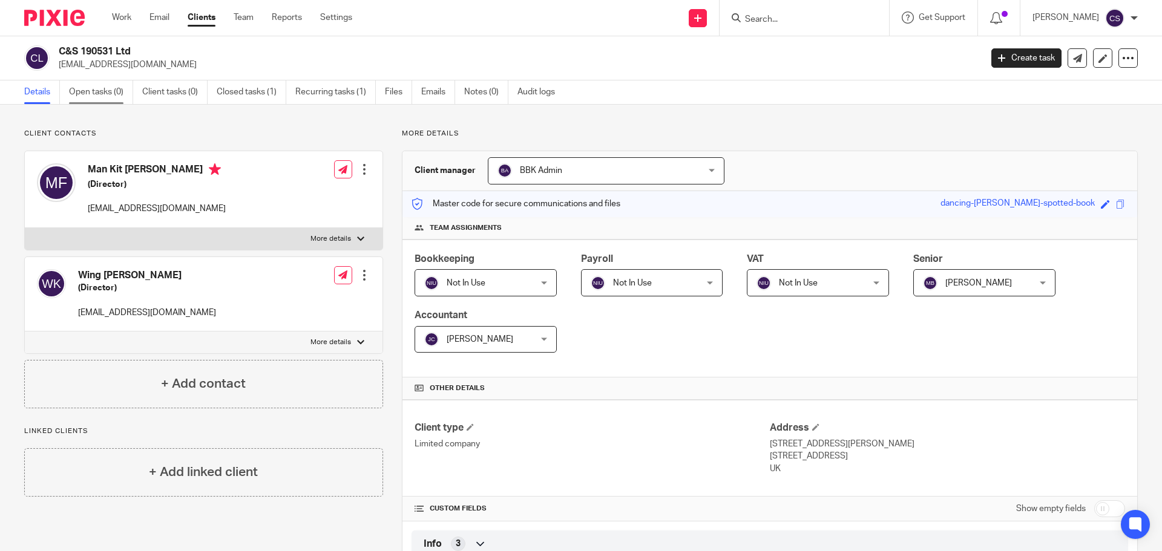
click at [93, 88] on link "Open tasks (0)" at bounding box center [101, 93] width 64 height 24
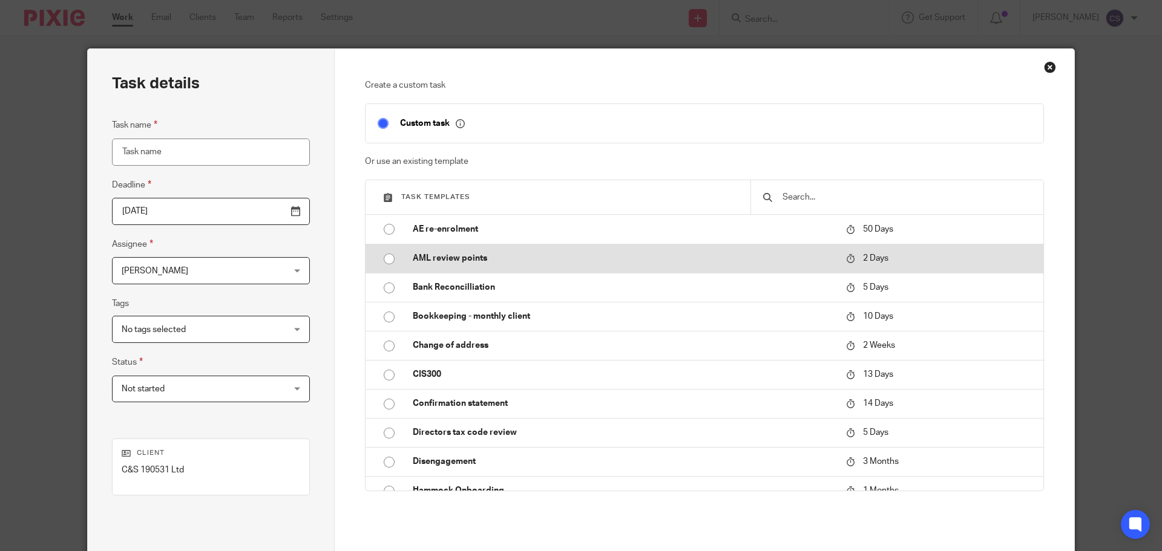
click at [420, 252] on p "AML review points" at bounding box center [623, 258] width 421 height 12
type input "2025-08-17"
type input "AML review points"
checkbox input "false"
radio input "true"
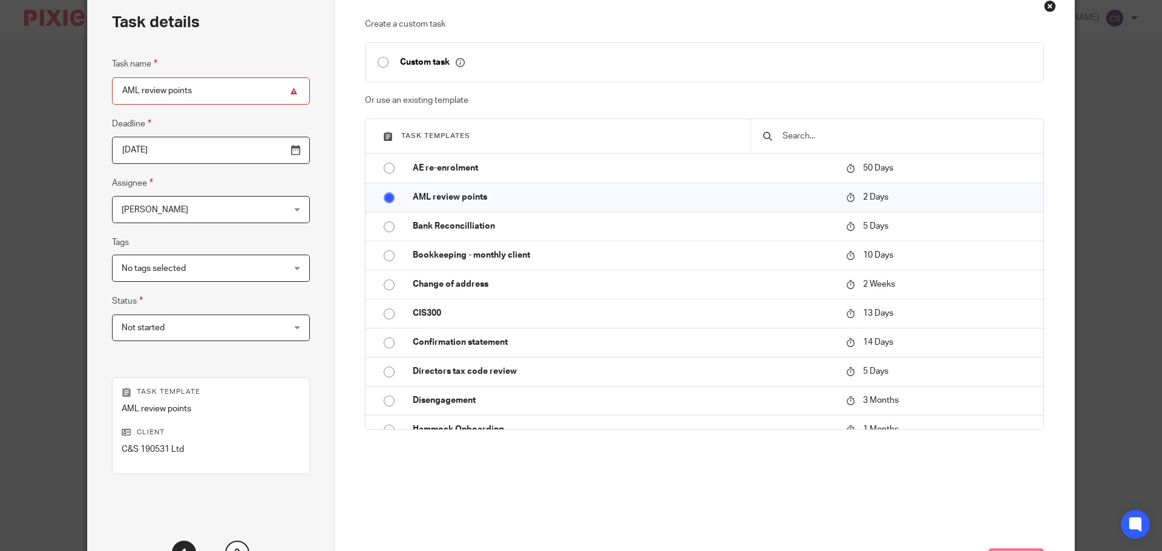
scroll to position [121, 0]
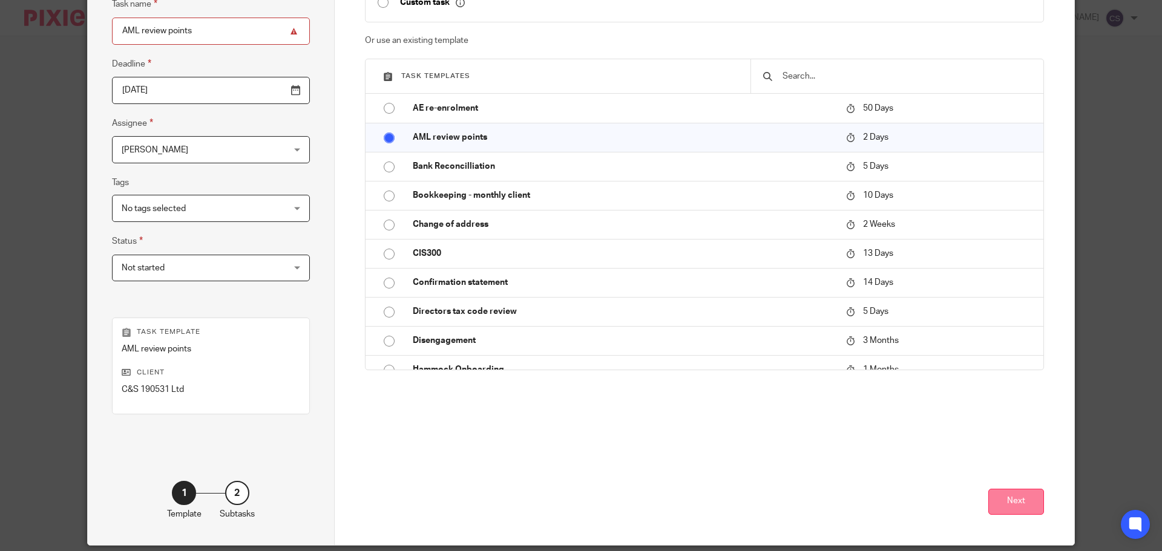
click at [1020, 496] on button "Next" at bounding box center [1017, 502] width 56 height 26
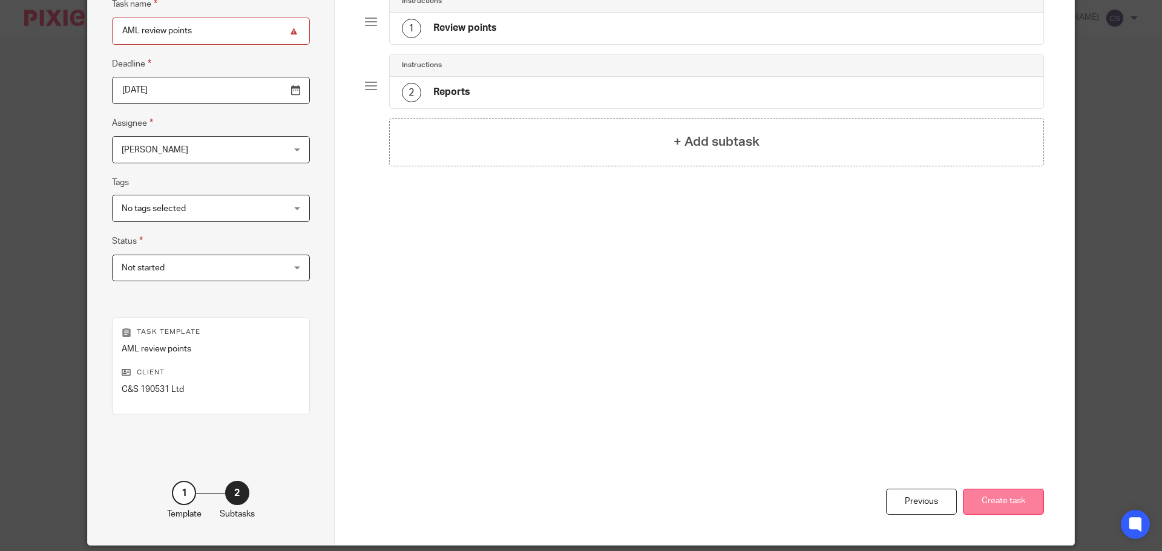
click at [993, 499] on button "Create task" at bounding box center [1003, 502] width 81 height 26
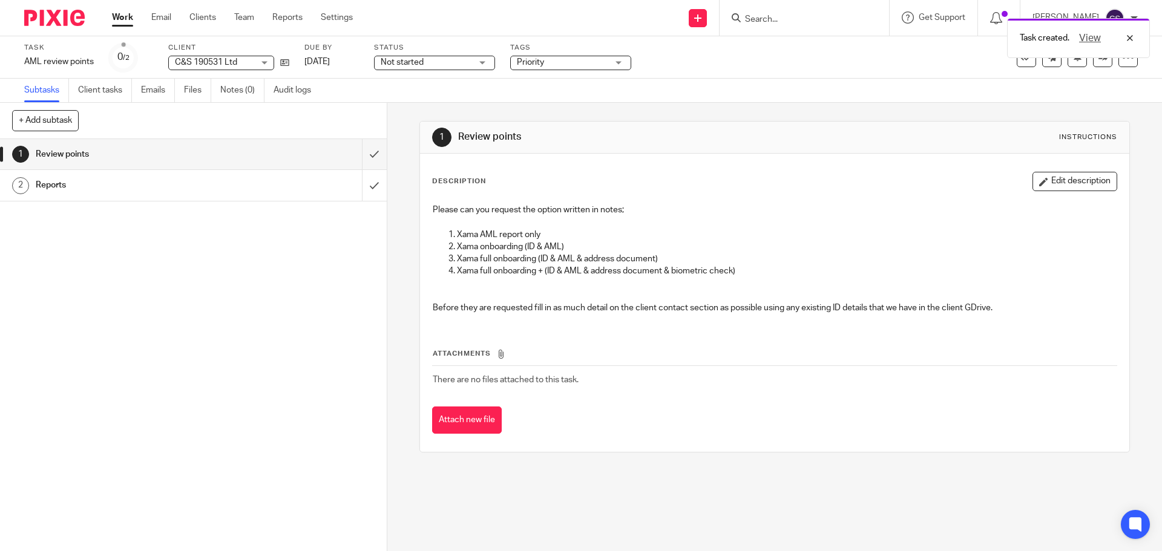
click at [409, 62] on span "Not started" at bounding box center [402, 62] width 43 height 8
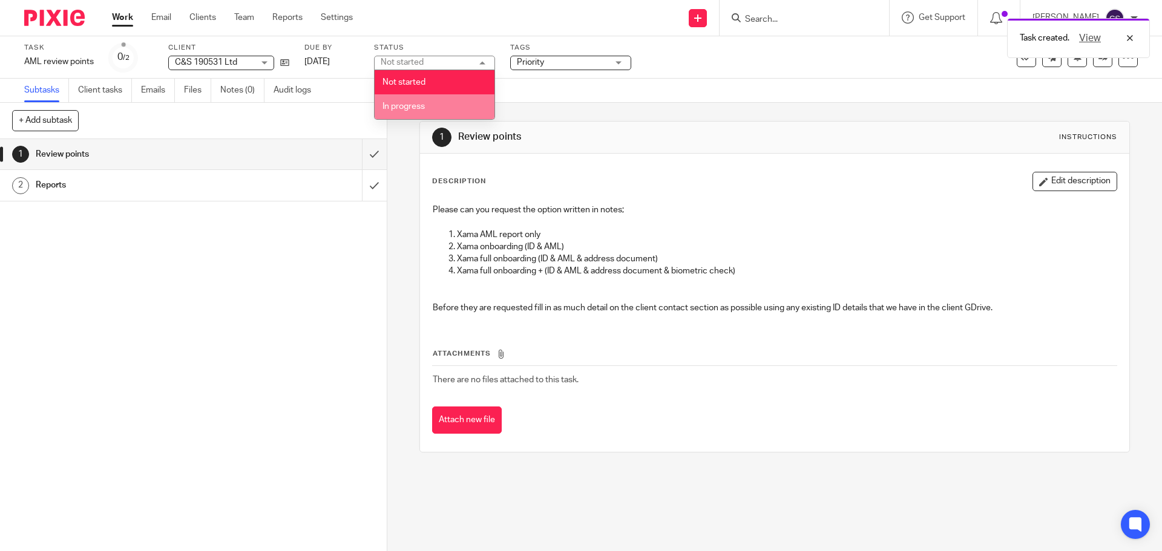
click at [399, 104] on span "In progress" at bounding box center [404, 106] width 42 height 8
